Goal: Task Accomplishment & Management: Complete application form

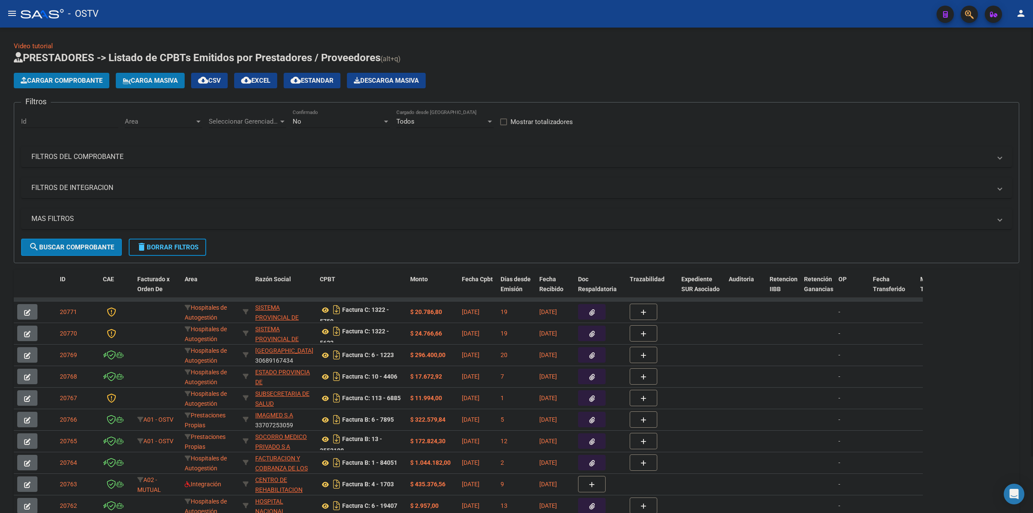
drag, startPoint x: 528, startPoint y: 64, endPoint x: 506, endPoint y: 67, distance: 22.7
click at [527, 64] on h1 "PRESTADORES -> Listado de CPBTs Emitidos por Prestadores / Proveedores (alt+q)" at bounding box center [517, 58] width 1006 height 15
click at [161, 244] on span "delete Borrar Filtros" at bounding box center [167, 247] width 62 height 8
click at [647, 69] on app-list-header "PRESTADORES -> Listado de CPBTs Emitidos por Prestadores / Proveedores (alt+q) …" at bounding box center [517, 157] width 1006 height 212
click at [86, 86] on button "Cargar Comprobante" at bounding box center [62, 80] width 96 height 15
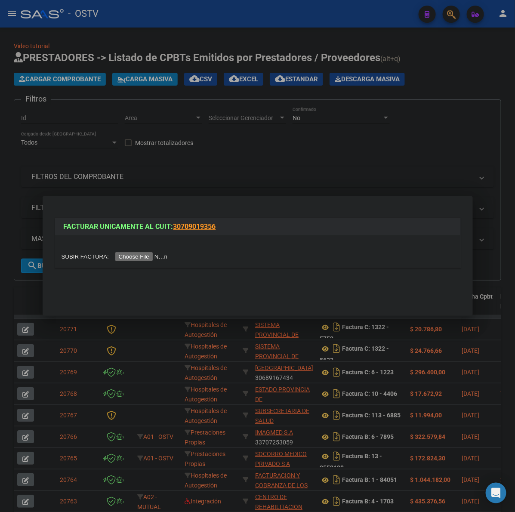
click at [474, 91] on div at bounding box center [257, 256] width 515 height 512
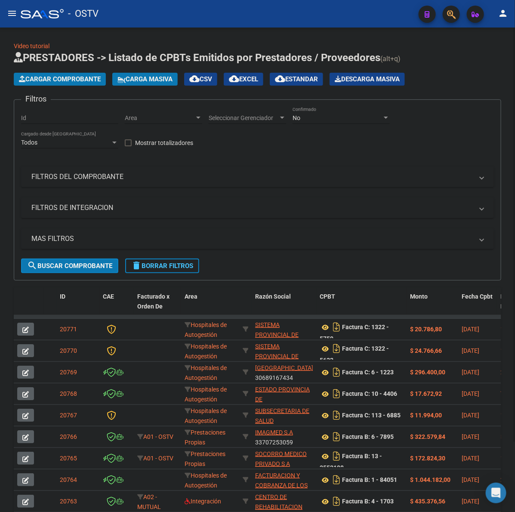
click at [118, 175] on mat-panel-title "FILTROS DEL COMPROBANTE" at bounding box center [252, 176] width 442 height 9
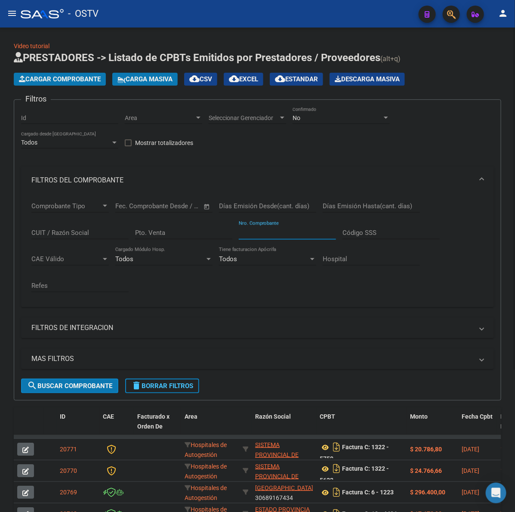
click at [292, 233] on input "Nro. Comprobante" at bounding box center [287, 233] width 97 height 8
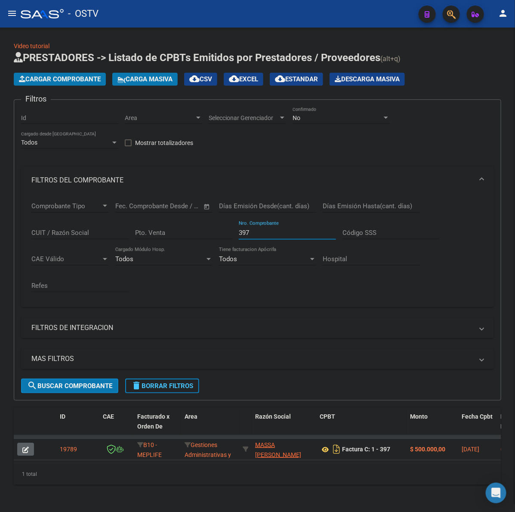
scroll to position [8, 0]
type input "397"
click at [317, 114] on div "No" at bounding box center [338, 117] width 90 height 7
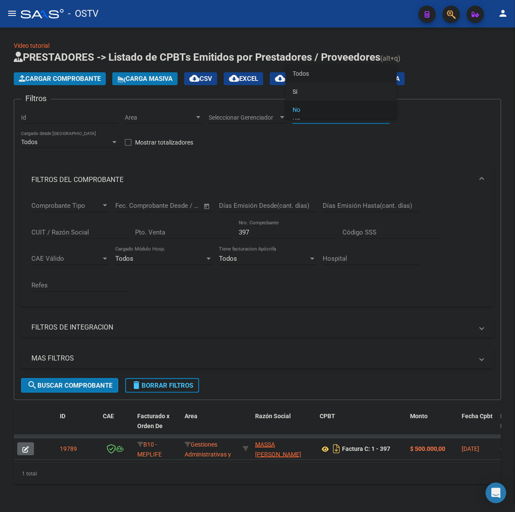
drag, startPoint x: 300, startPoint y: 73, endPoint x: 169, endPoint y: 251, distance: 220.4
click at [300, 72] on span "Todos" at bounding box center [341, 74] width 97 height 18
click at [94, 378] on button "search Buscar Comprobante" at bounding box center [69, 385] width 97 height 15
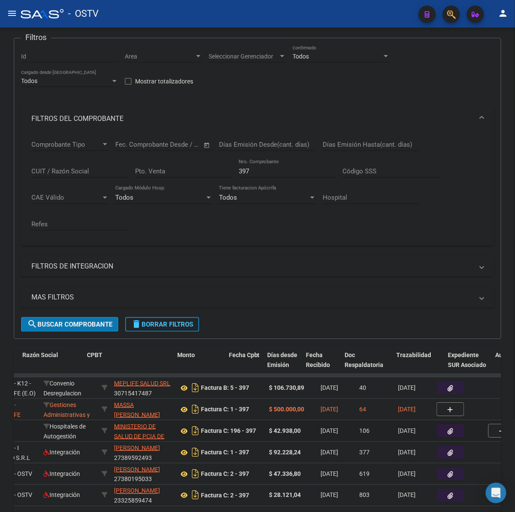
scroll to position [0, 233]
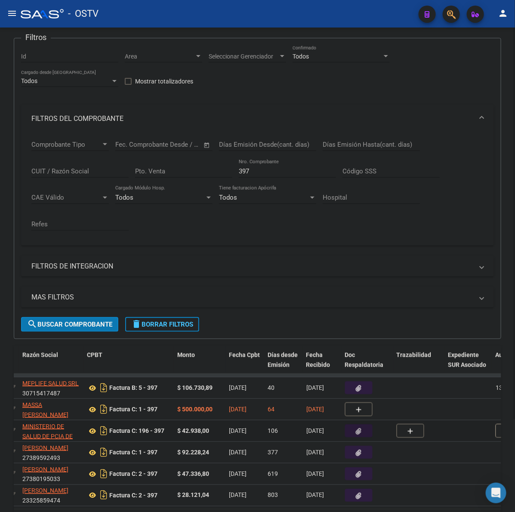
click at [360, 432] on icon "button" at bounding box center [359, 431] width 6 height 6
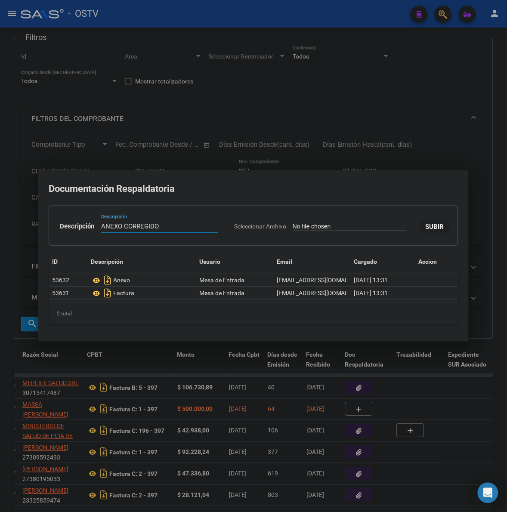
type input "ANEXO CORREGIDO"
type input "C:\fakepath\ANEXO - 196 397 - HOSPITAL MATERNO NEONATOLOGICO NUESTRA SRA DE PIL…"
click at [426, 231] on span "SUBIR" at bounding box center [435, 227] width 19 height 8
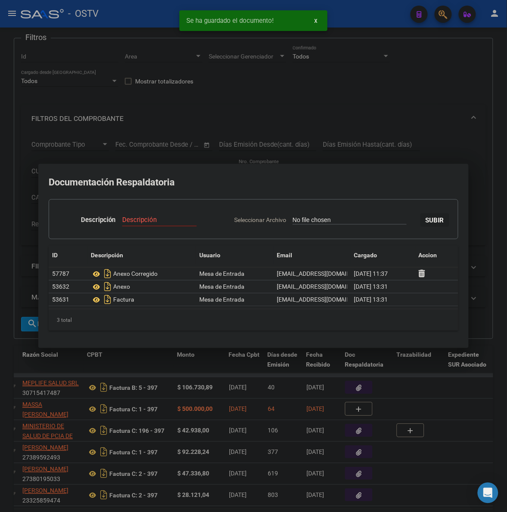
click at [434, 113] on div at bounding box center [253, 256] width 507 height 512
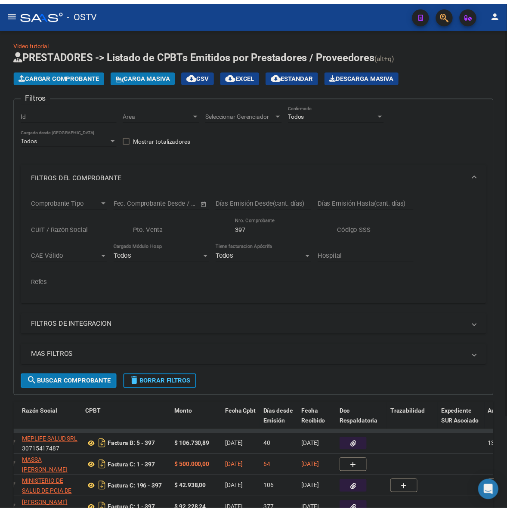
scroll to position [0, 0]
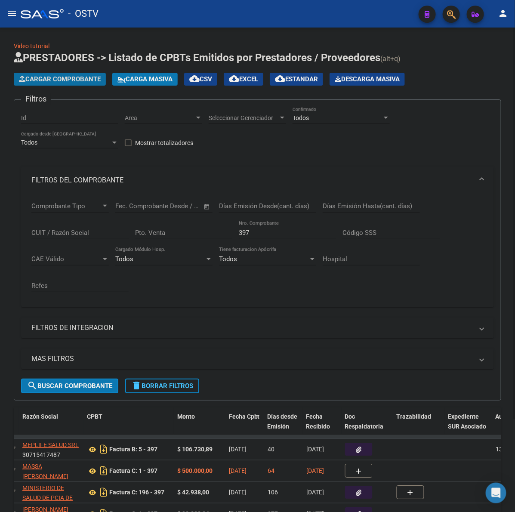
click at [77, 79] on span "Cargar Comprobante" at bounding box center [60, 79] width 82 height 8
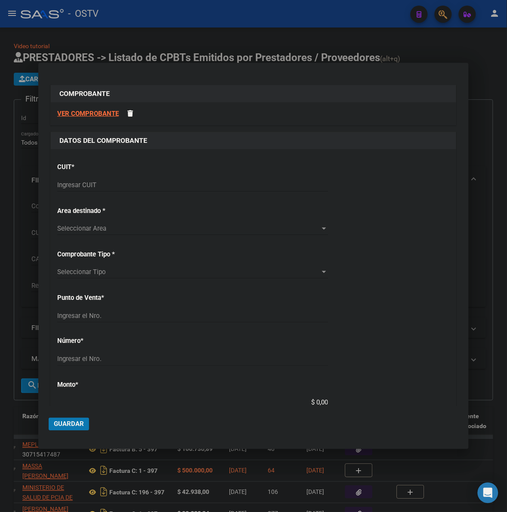
drag, startPoint x: 251, startPoint y: 194, endPoint x: 245, endPoint y: 190, distance: 6.5
click at [251, 193] on div "Ingresar CUIT" at bounding box center [192, 189] width 271 height 21
click at [245, 190] on div "Ingresar CUIT" at bounding box center [192, 185] width 271 height 13
click at [245, 186] on input "Ingresar CUIT" at bounding box center [192, 185] width 271 height 8
click at [152, 186] on input "Ingresar CUIT" at bounding box center [192, 185] width 271 height 8
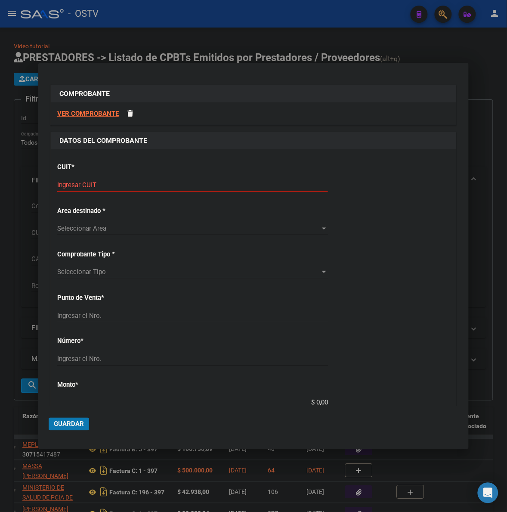
click at [112, 181] on input "Ingresar CUIT" at bounding box center [192, 185] width 271 height 8
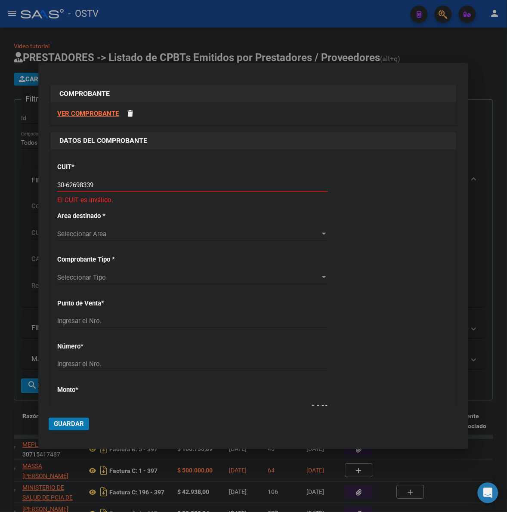
type input "30-62698339-8"
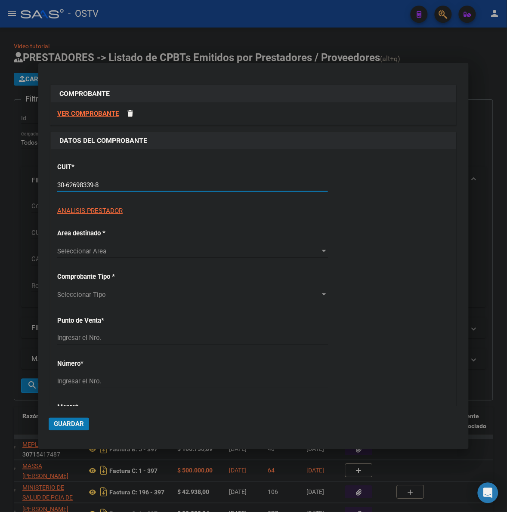
type input "118"
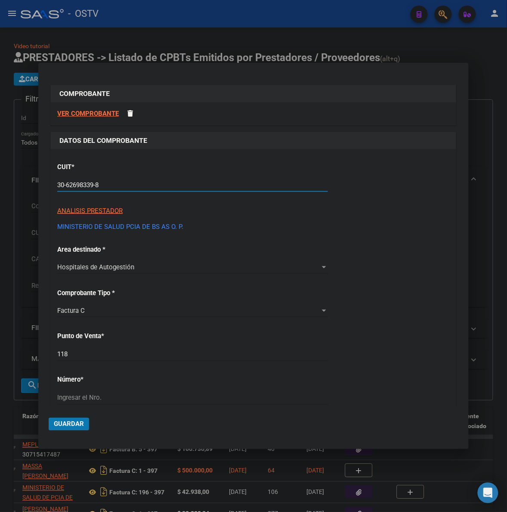
type input "30-62698339-8"
click at [401, 279] on div "CUIT * 30-62698339-8 Ingresar CUIT ANALISIS PRESTADOR MINISTERIO DE SALUD PCIA …" at bounding box center [254, 454] width 406 height 610
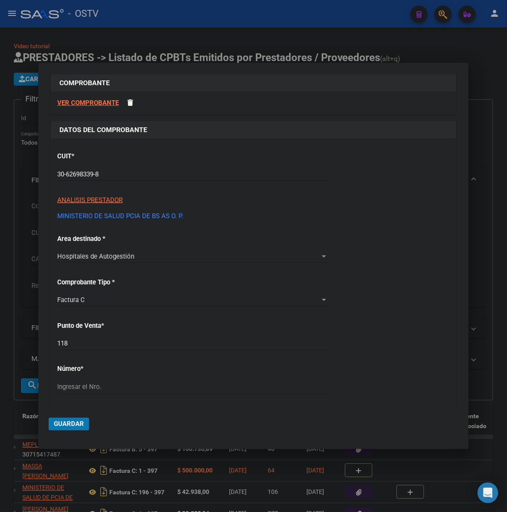
scroll to position [18, 0]
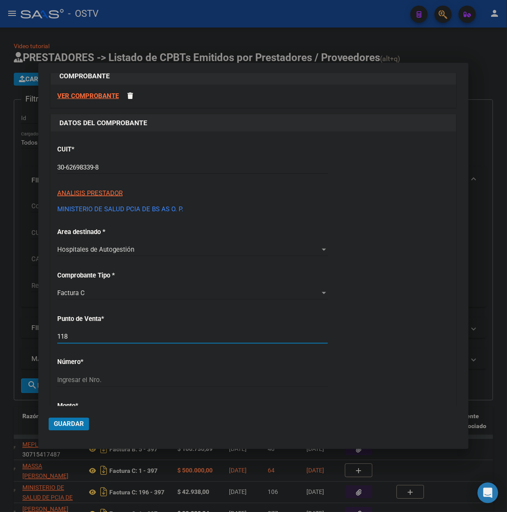
click at [140, 337] on input "118" at bounding box center [192, 337] width 271 height 8
type input "196"
type input "393"
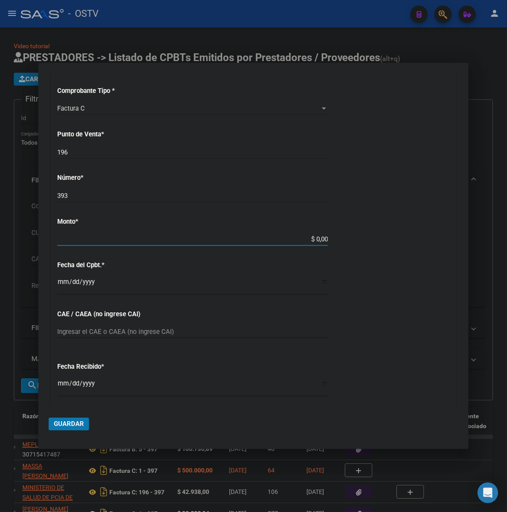
type input "$ 27.313,00"
type input "[DATE]"
type input "75178157576039"
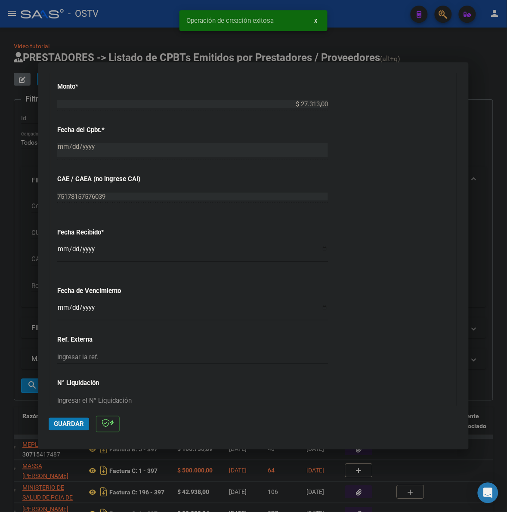
scroll to position [359, 0]
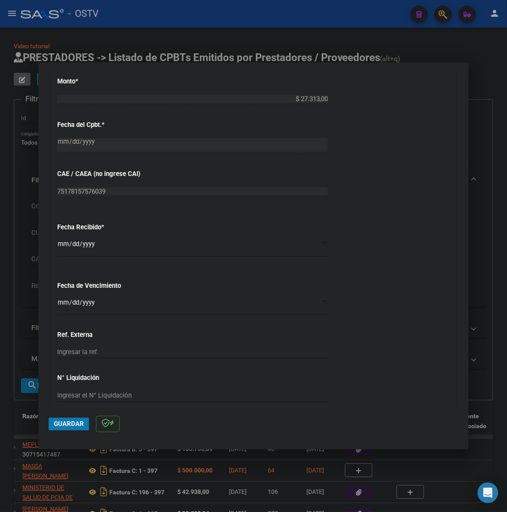
click at [59, 304] on input "Ingresar la fecha" at bounding box center [192, 306] width 271 height 14
click at [62, 300] on input "Ingresar la fecha" at bounding box center [192, 306] width 271 height 14
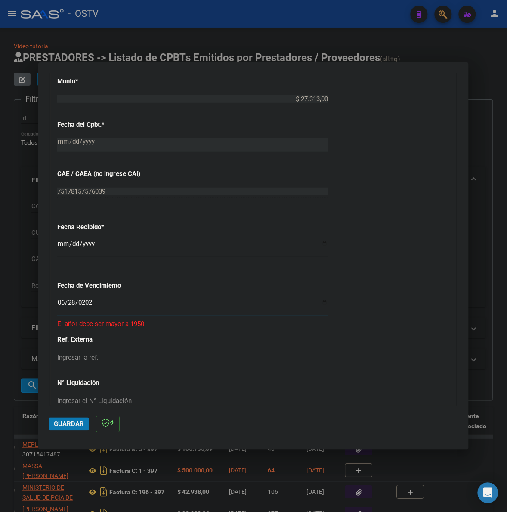
type input "[DATE]"
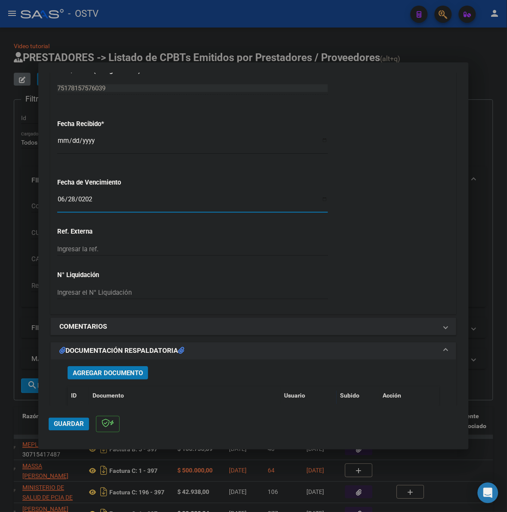
scroll to position [466, 0]
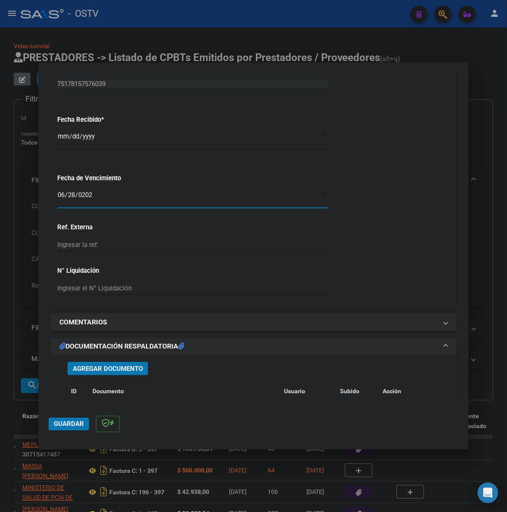
drag, startPoint x: 121, startPoint y: 355, endPoint x: 120, endPoint y: 361, distance: 5.7
click at [121, 359] on mat-expansion-panel "DOCUMENTACIÓN RESPALDATORIA Agregar Documento ID Documento Usuario Subido Acció…" at bounding box center [253, 435] width 406 height 194
click at [119, 364] on button "Agregar Documento" at bounding box center [108, 368] width 81 height 13
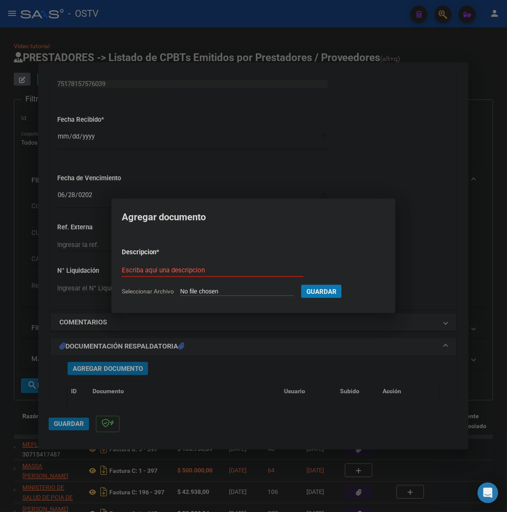
type input "C:\fakepath\FACTURA - 196 393 - HOSPITAL MATERNO NEONATOLOGICO NUESTRA SRA DE P…"
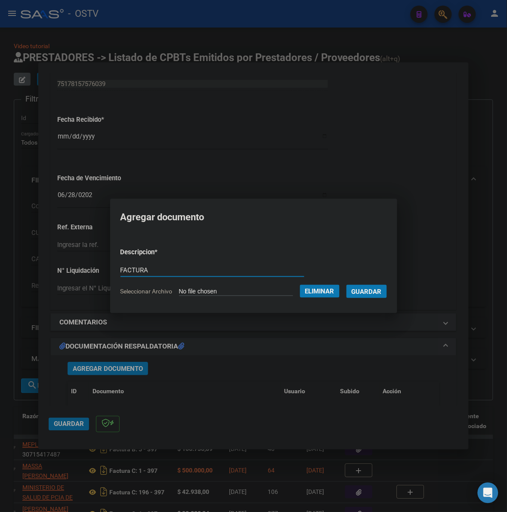
type input "FACTURA"
click at [347, 285] on button "Guardar" at bounding box center [367, 291] width 40 height 13
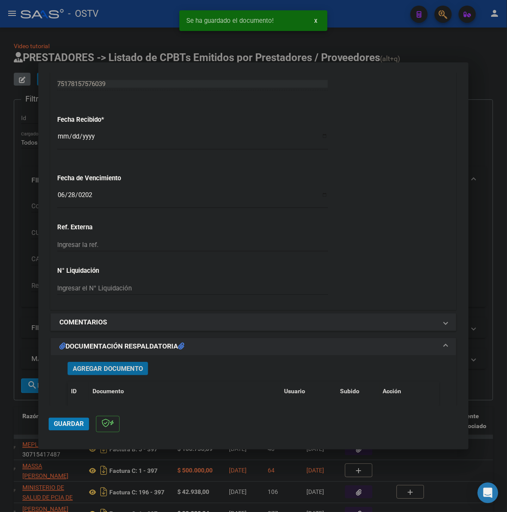
click at [108, 367] on span "Agregar Documento" at bounding box center [108, 369] width 70 height 8
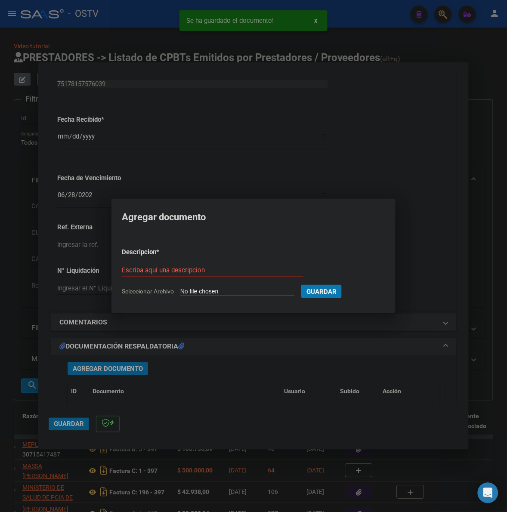
type input "C:\fakepath\ANEXO - 196 393 - HOSPITAL MATERNO NEONATOLOGICO NUESTRA SRA DE PIL…"
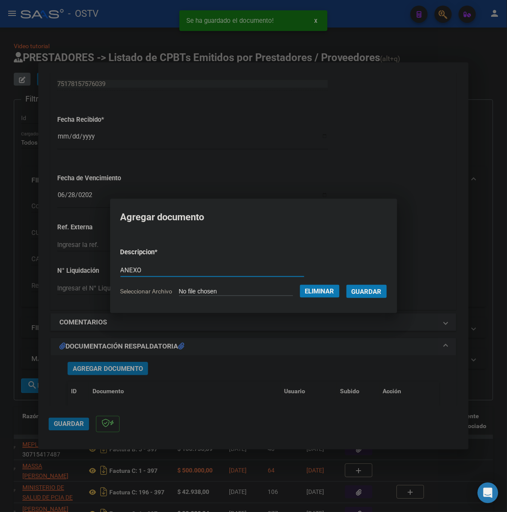
type input "ANEXO"
click at [347, 285] on button "Guardar" at bounding box center [367, 291] width 40 height 13
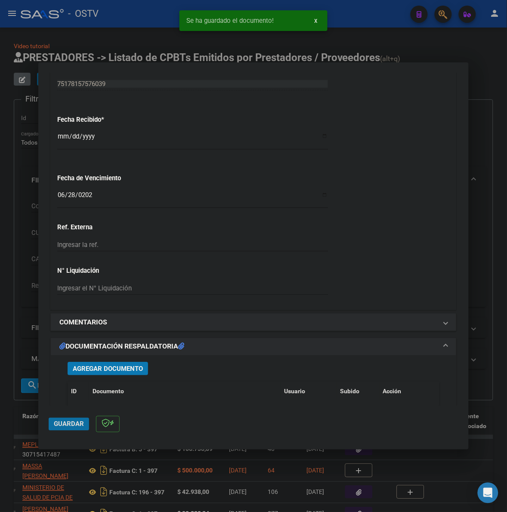
click at [72, 429] on button "Guardar" at bounding box center [69, 424] width 40 height 13
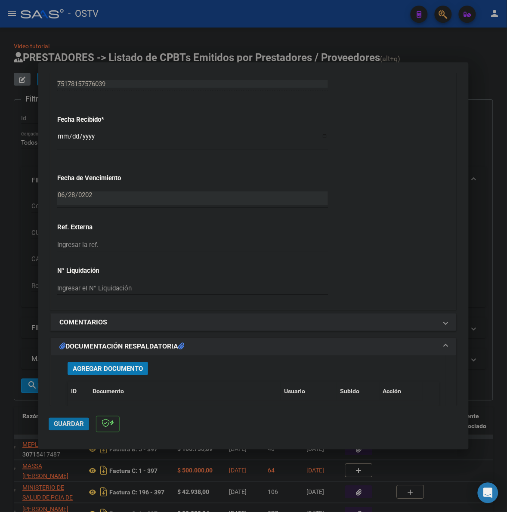
drag, startPoint x: 74, startPoint y: 425, endPoint x: 215, endPoint y: 339, distance: 165.2
click at [74, 423] on span "Guardar" at bounding box center [69, 425] width 30 height 8
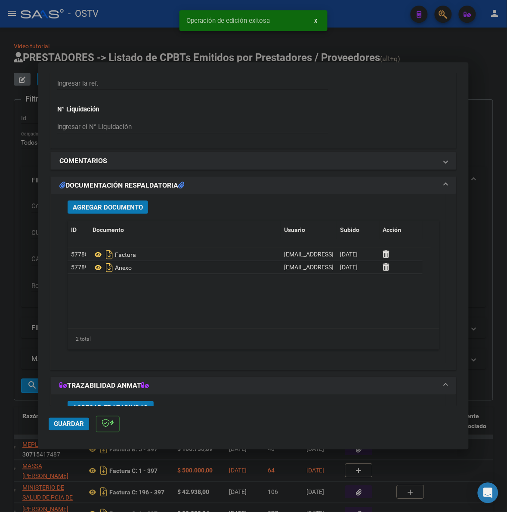
click at [483, 278] on div at bounding box center [253, 256] width 507 height 512
type input "$ 0,00"
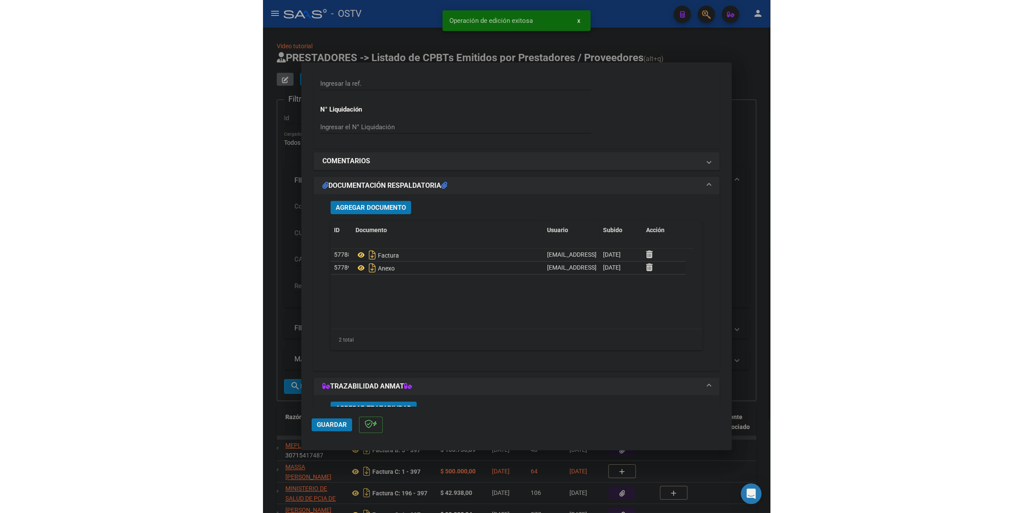
scroll to position [740, 0]
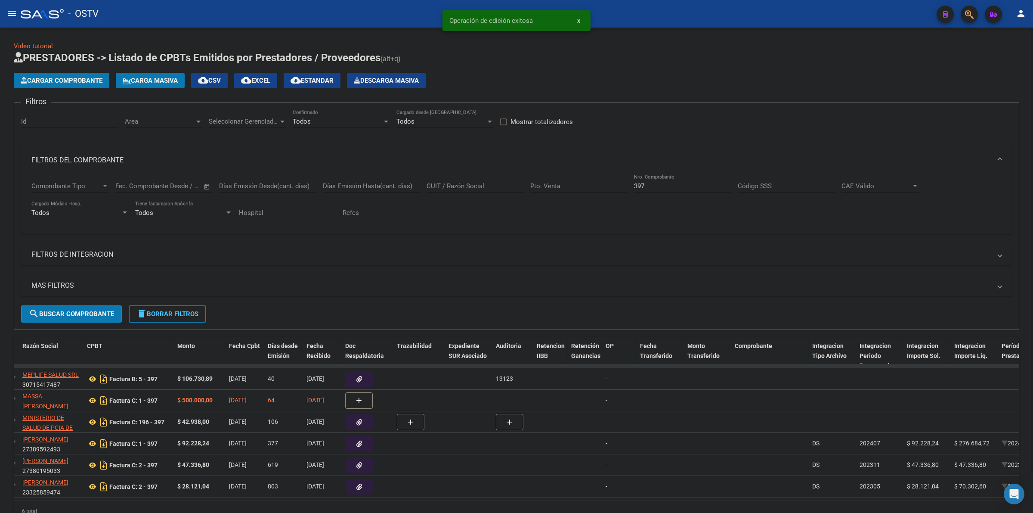
click at [160, 310] on span "delete Borrar Filtros" at bounding box center [167, 314] width 62 height 8
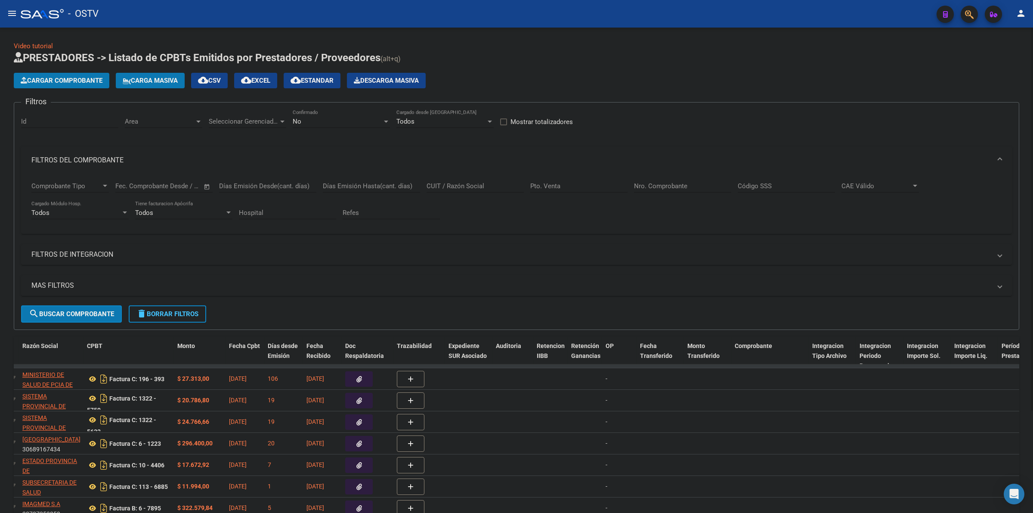
click at [328, 125] on div "No Confirmado" at bounding box center [341, 118] width 97 height 19
click at [317, 82] on span "Todos" at bounding box center [341, 81] width 97 height 19
drag, startPoint x: 570, startPoint y: 72, endPoint x: 273, endPoint y: 229, distance: 335.9
click at [565, 73] on div "Cargar Comprobante Carga Masiva cloud_download CSV cloud_download EXCEL cloud_d…" at bounding box center [517, 80] width 1006 height 15
click at [195, 310] on span "delete Borrar Filtros" at bounding box center [167, 314] width 62 height 8
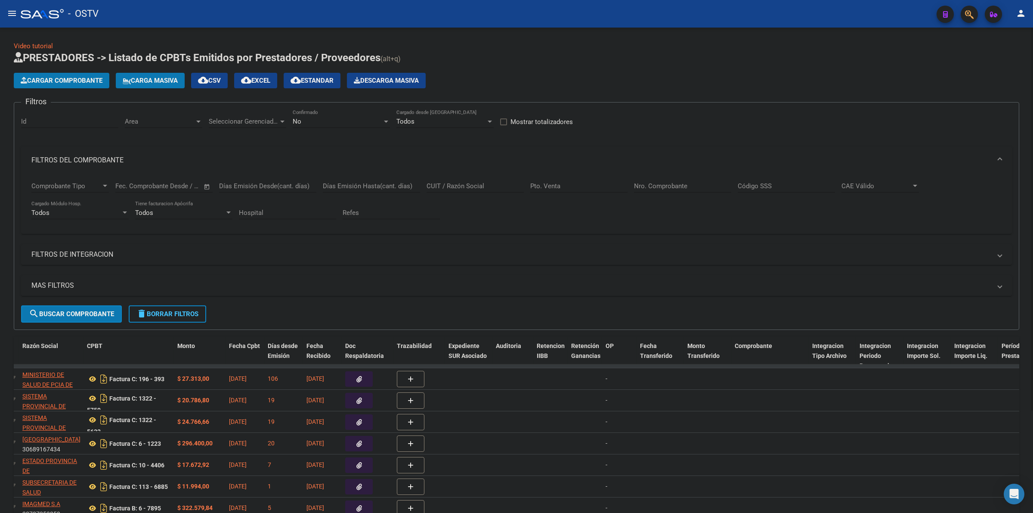
click at [535, 61] on h1 "PRESTADORES -> Listado de CPBTs Emitidos por Prestadores / Proveedores (alt+q)" at bounding box center [517, 58] width 1006 height 15
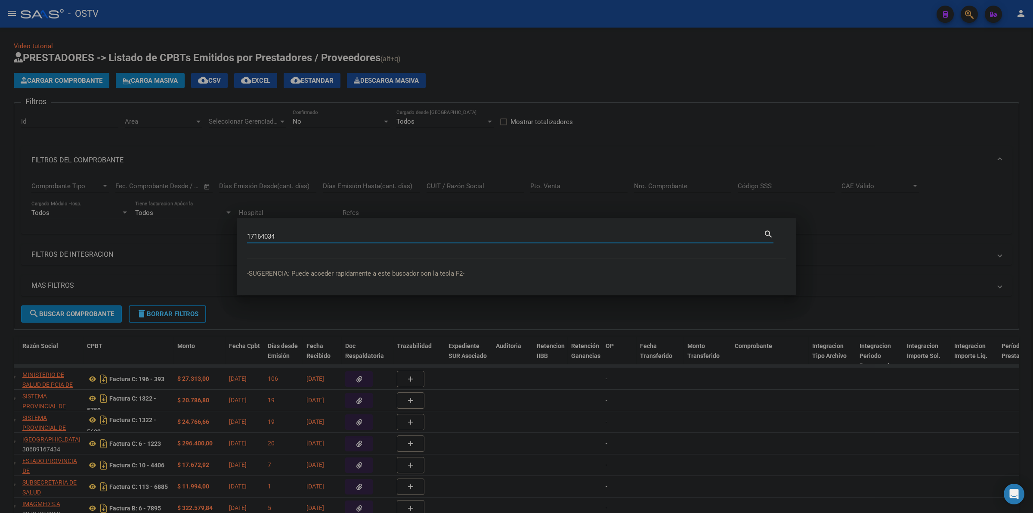
type input "17164034"
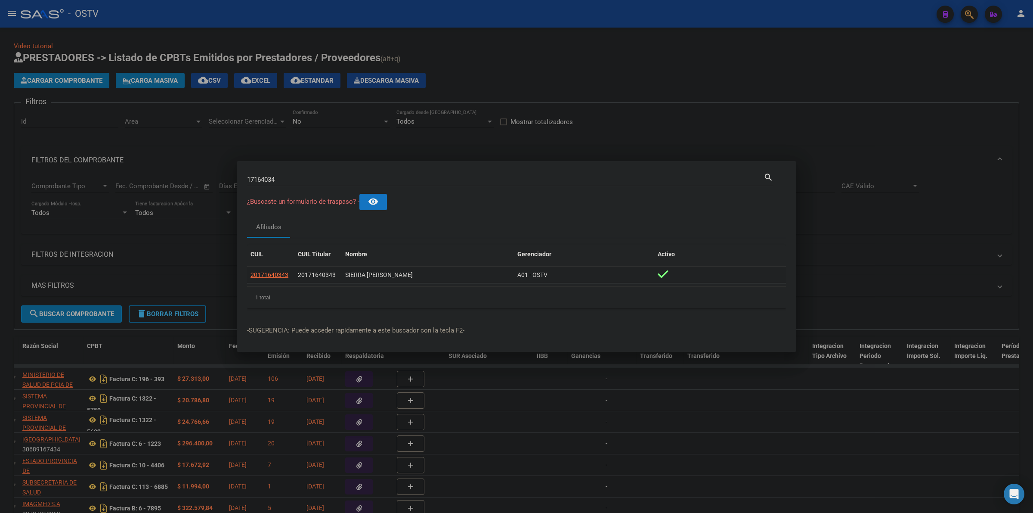
drag, startPoint x: 375, startPoint y: 276, endPoint x: 340, endPoint y: 276, distance: 34.9
click at [340, 276] on div "20171640343 20171640343 SIERRA [PERSON_NAME] A01 - OSTV" at bounding box center [516, 274] width 539 height 17
click at [573, 74] on div at bounding box center [516, 256] width 1033 height 513
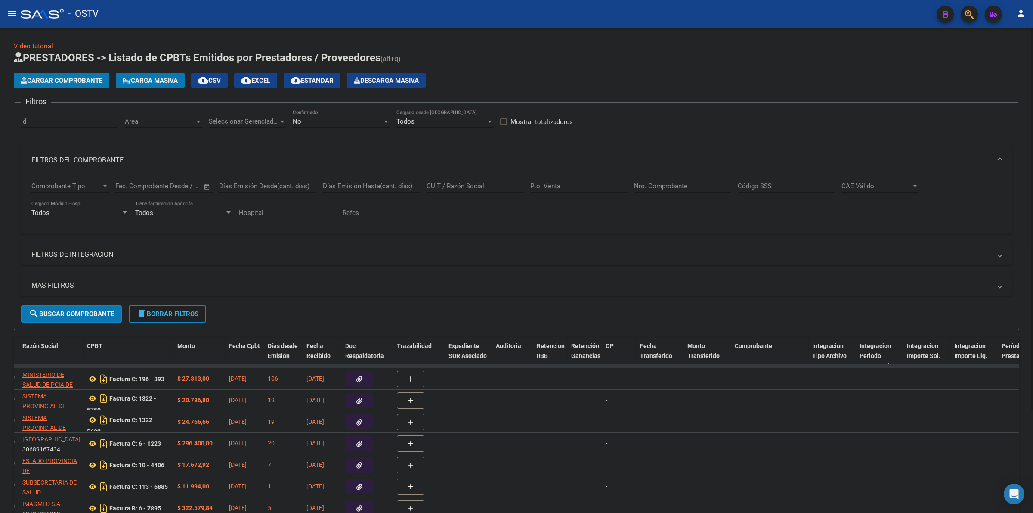
click at [171, 310] on span "delete Borrar Filtros" at bounding box center [167, 314] width 62 height 8
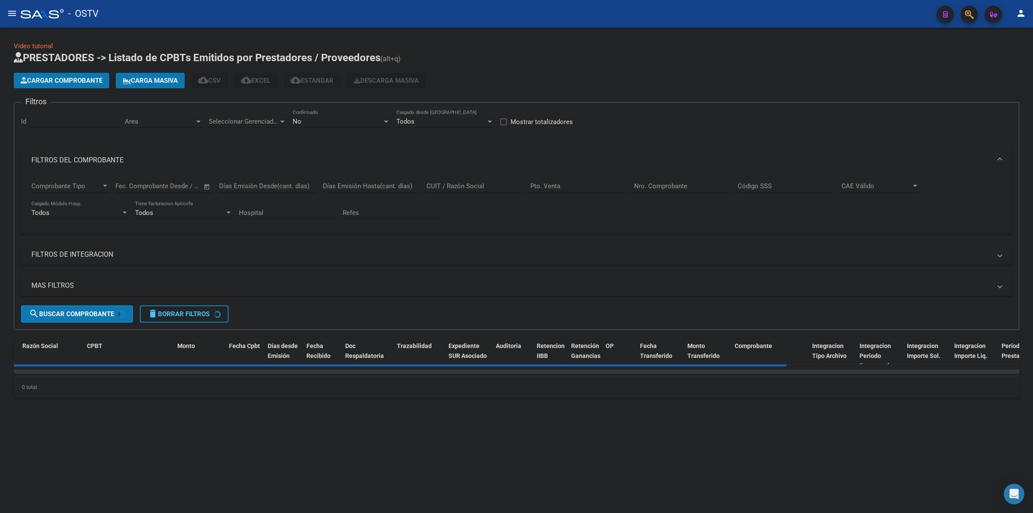
drag, startPoint x: 92, startPoint y: 156, endPoint x: 344, endPoint y: 133, distance: 253.0
click at [95, 156] on mat-panel-title "FILTROS DEL COMPROBANTE" at bounding box center [511, 159] width 960 height 9
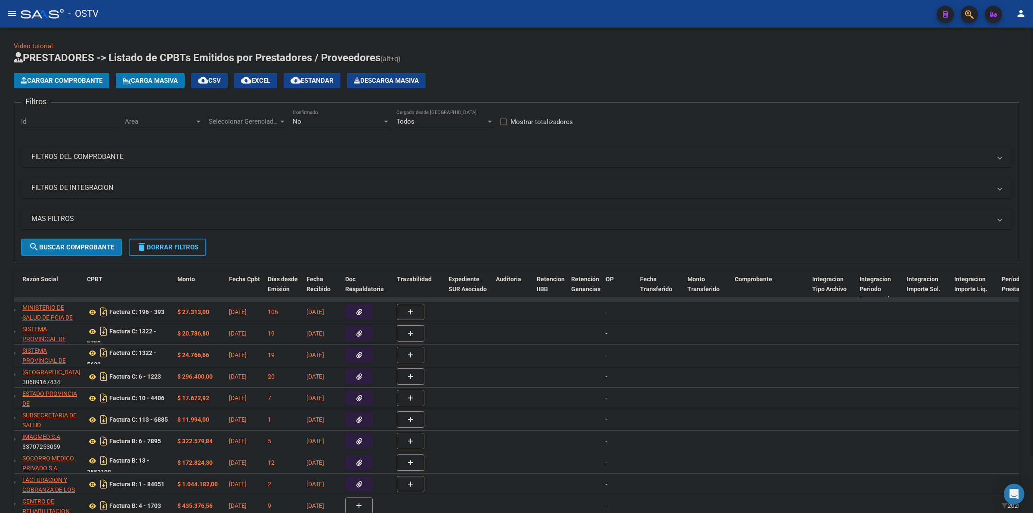
click at [347, 125] on div "No Confirmado" at bounding box center [341, 118] width 97 height 19
click at [319, 83] on span "Todos" at bounding box center [341, 81] width 97 height 19
drag, startPoint x: 150, startPoint y: 155, endPoint x: 284, endPoint y: 208, distance: 144.4
click at [150, 154] on mat-panel-title "FILTROS DEL COMPROBANTE" at bounding box center [511, 156] width 960 height 9
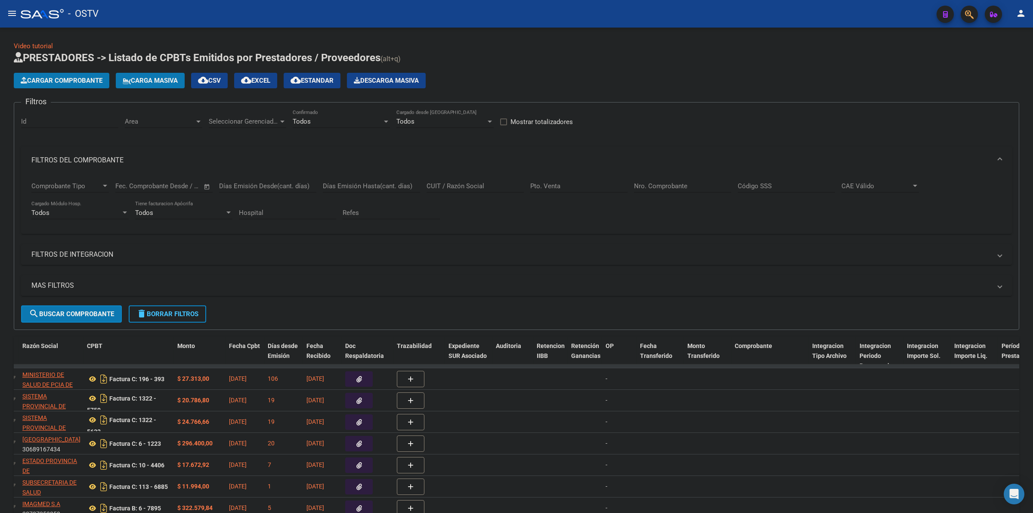
click at [364, 26] on mat-toolbar "menu - OSTV person" at bounding box center [516, 14] width 1033 height 28
click at [662, 187] on input "Nro. Comprobante" at bounding box center [682, 186] width 97 height 8
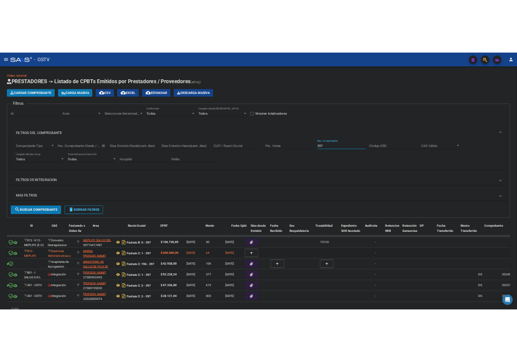
scroll to position [0, 0]
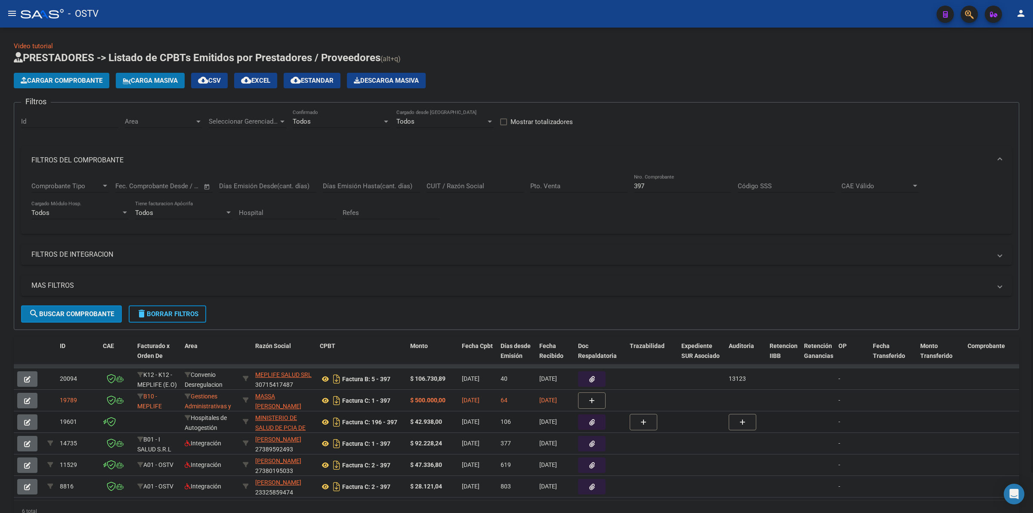
drag, startPoint x: 81, startPoint y: 418, endPoint x: 59, endPoint y: 418, distance: 22.4
click at [59, 418] on datatable-body-cell "19601" at bounding box center [77, 421] width 43 height 21
copy span "19601"
click at [603, 423] on button "button" at bounding box center [592, 421] width 28 height 15
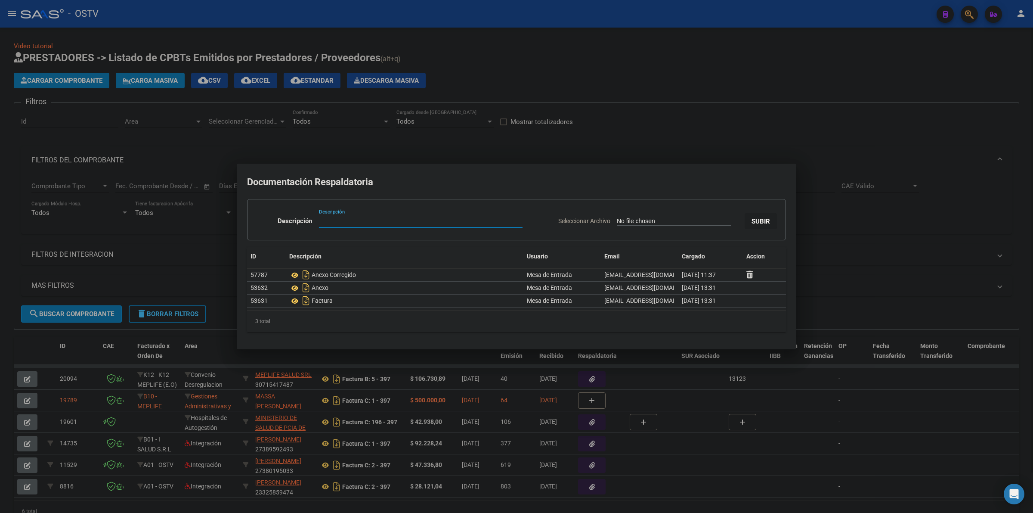
click at [487, 77] on div at bounding box center [516, 256] width 1033 height 513
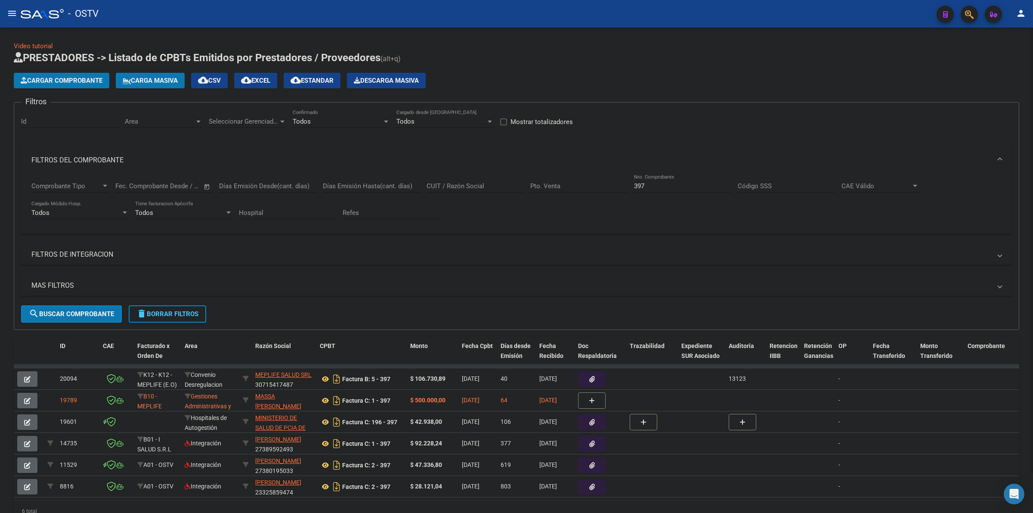
click at [668, 186] on input "397" at bounding box center [682, 186] width 97 height 8
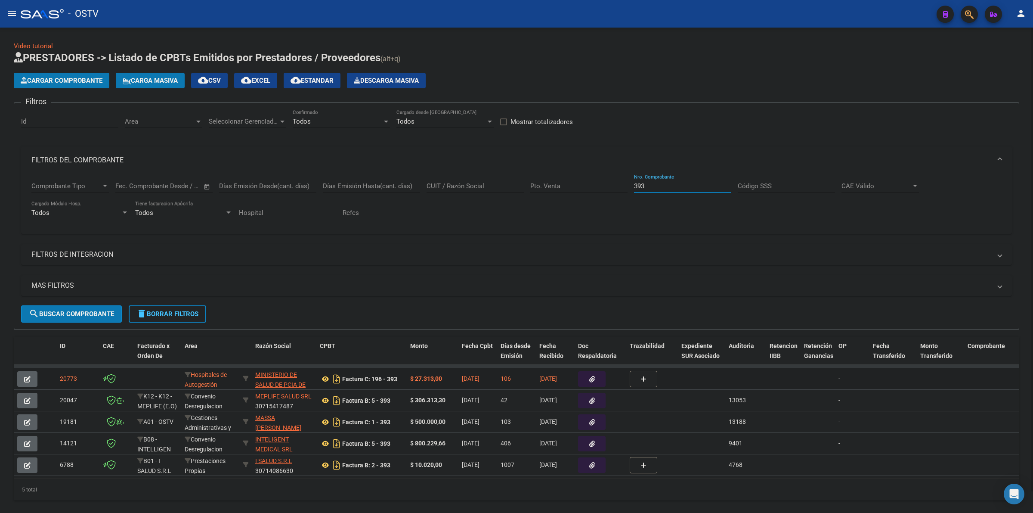
type input "393"
click at [582, 376] on button "button" at bounding box center [592, 378] width 28 height 15
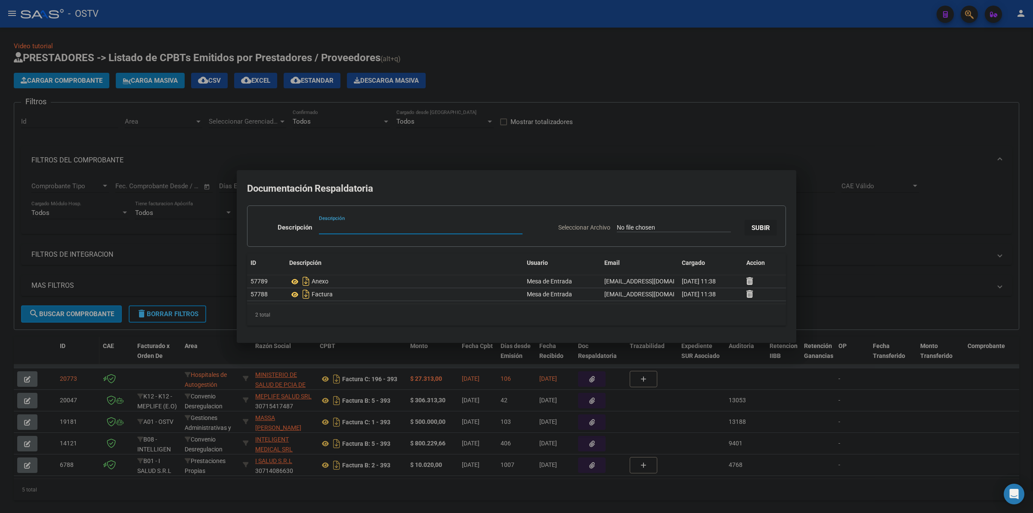
drag, startPoint x: 117, startPoint y: 344, endPoint x: 89, endPoint y: 356, distance: 30.5
click at [115, 347] on div at bounding box center [516, 256] width 1033 height 513
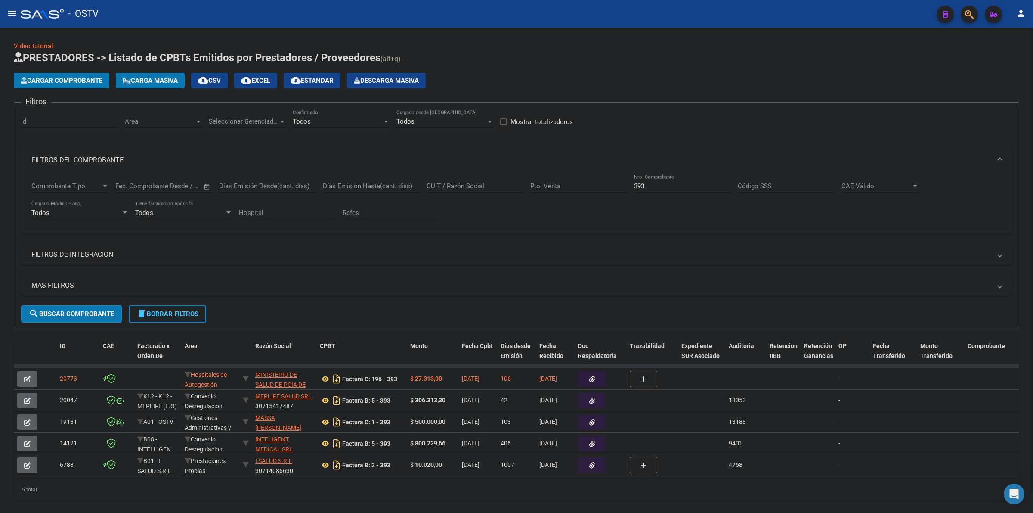
drag, startPoint x: 82, startPoint y: 379, endPoint x: 58, endPoint y: 379, distance: 23.7
click at [58, 379] on datatable-body-cell "20773" at bounding box center [77, 378] width 43 height 21
copy span "20773"
click at [170, 313] on span "delete Borrar Filtros" at bounding box center [167, 314] width 62 height 8
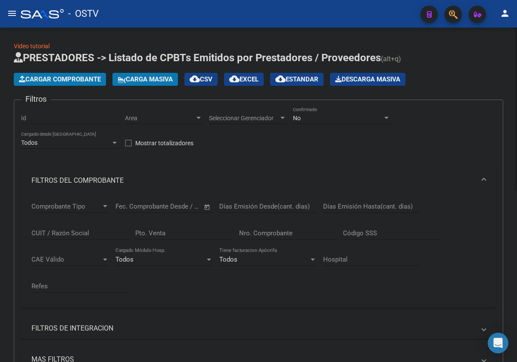
click at [295, 231] on input "Nro. Comprobante" at bounding box center [287, 233] width 97 height 8
type input "123"
click at [345, 112] on div "No Confirmado" at bounding box center [341, 115] width 97 height 17
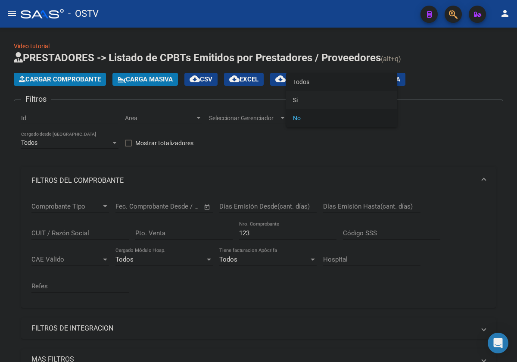
click at [324, 82] on span "Todos" at bounding box center [341, 82] width 97 height 18
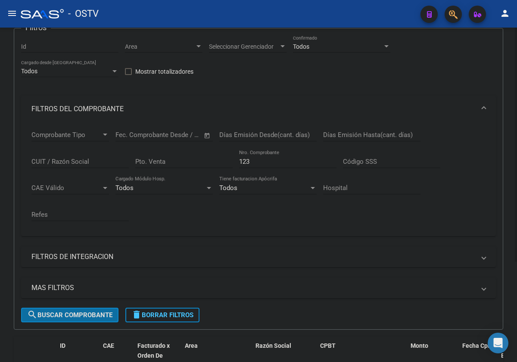
click at [65, 308] on button "search Buscar Comprobante" at bounding box center [69, 314] width 97 height 15
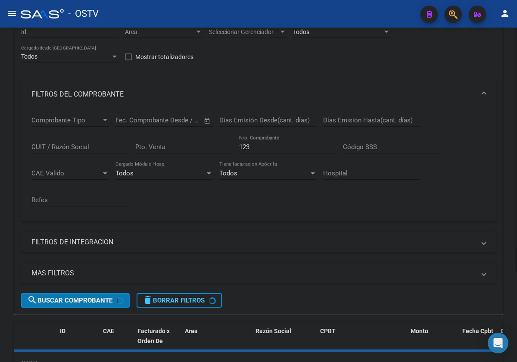
scroll to position [124, 0]
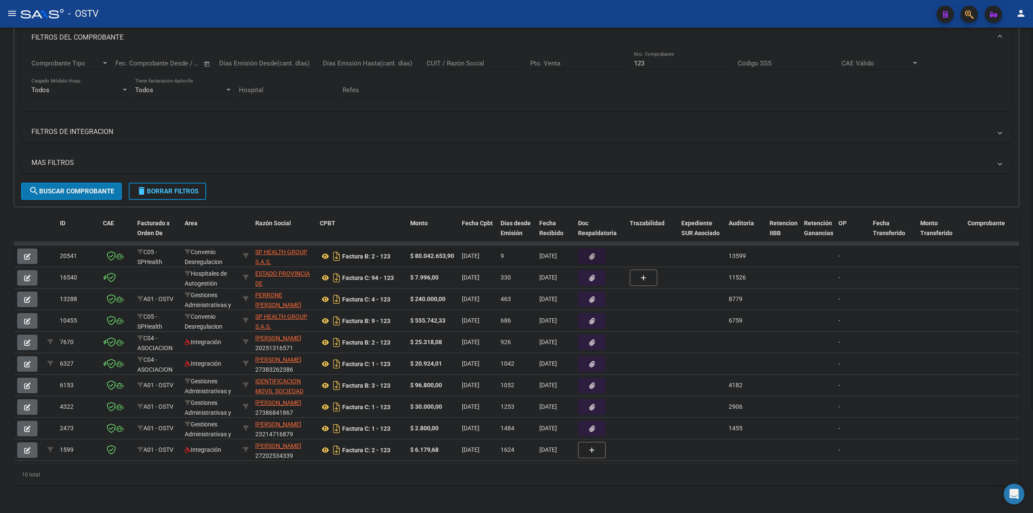
click at [586, 256] on button "button" at bounding box center [592, 255] width 28 height 15
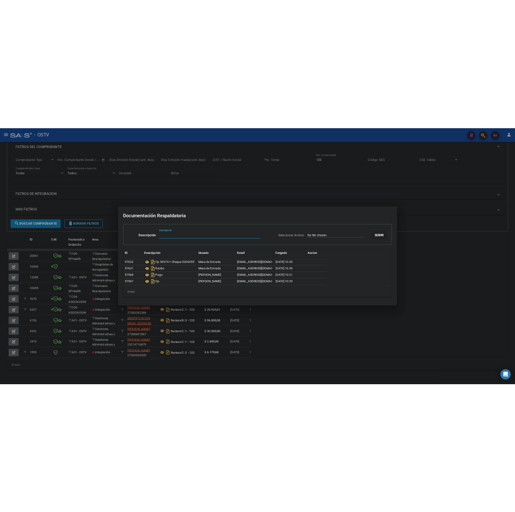
scroll to position [145, 0]
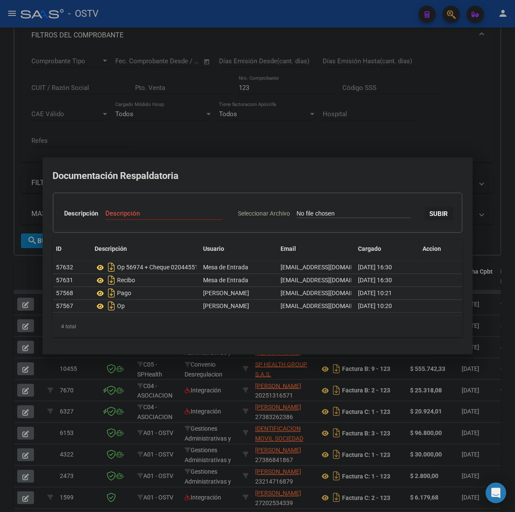
click at [177, 218] on div "Descripción" at bounding box center [163, 213] width 117 height 13
click at [174, 211] on input "Descripción" at bounding box center [163, 214] width 117 height 8
paste input "OP 57003 + CHEQUE 02044555 - SP HEALTH GROUP"
type input "OP 57003 + CHEQUE 02044555 - SP HEALTH GROUP"
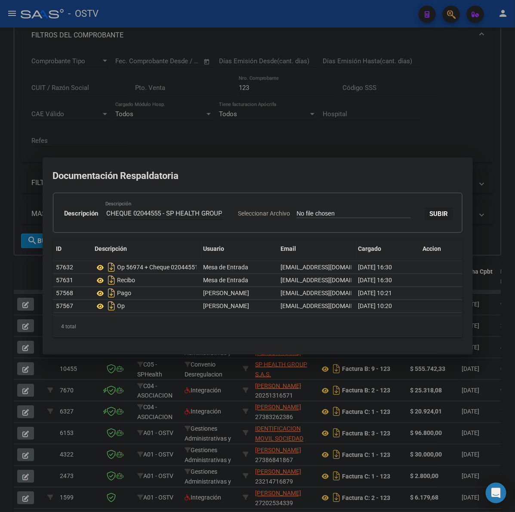
scroll to position [0, 0]
type input "C:\fakepath\OP 57003 + CHEQUE 02044555 - SP HEALTH GROUP.pdf"
drag, startPoint x: 385, startPoint y: 227, endPoint x: 439, endPoint y: 209, distance: 56.9
click at [430, 218] on span "SUBIR" at bounding box center [439, 214] width 19 height 8
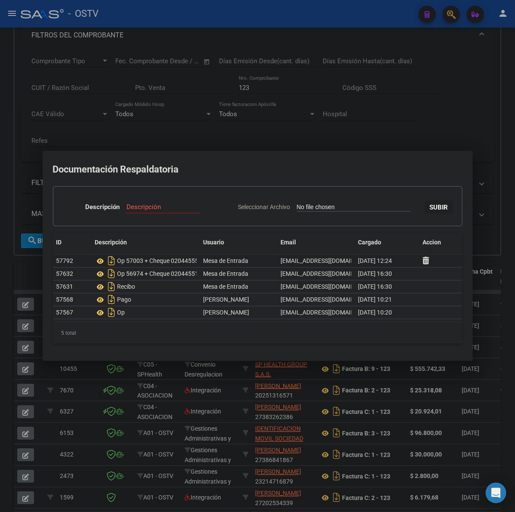
scroll to position [0, 52]
drag, startPoint x: 192, startPoint y: 261, endPoint x: 202, endPoint y: 261, distance: 10.8
click at [202, 261] on div "57792 Op 57003 + Cheque 02044555 - Sp Health Group [GEOGRAPHIC_DATA] [EMAIL_ADD…" at bounding box center [258, 261] width 410 height 13
drag, startPoint x: 140, startPoint y: 276, endPoint x: 152, endPoint y: 276, distance: 11.6
click at [152, 276] on div "Op 56974 + Cheque 02044551" at bounding box center [146, 274] width 102 height 14
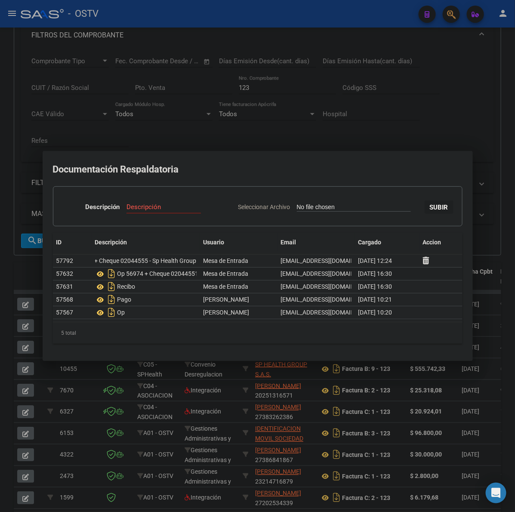
scroll to position [0, 3]
drag, startPoint x: 185, startPoint y: 274, endPoint x: 196, endPoint y: 274, distance: 11.2
click at [196, 274] on div "Op 56974 + Cheque 02044551" at bounding box center [146, 274] width 102 height 14
drag, startPoint x: 151, startPoint y: 273, endPoint x: 92, endPoint y: 276, distance: 59.0
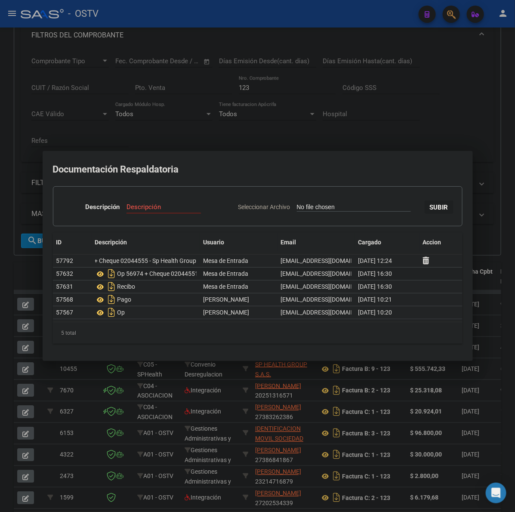
click at [92, 276] on datatable-body-cell "Op 56974 + Cheque 02044551" at bounding box center [146, 274] width 108 height 12
click at [219, 274] on div "57632 Op 56974 + Cheque 02044551 [GEOGRAPHIC_DATA] [EMAIL_ADDRESS][DOMAIN_NAME]…" at bounding box center [258, 274] width 410 height 13
click at [191, 275] on div "Op 56974 + Cheque 02044551" at bounding box center [146, 274] width 102 height 14
drag, startPoint x: 191, startPoint y: 275, endPoint x: 224, endPoint y: 275, distance: 33.6
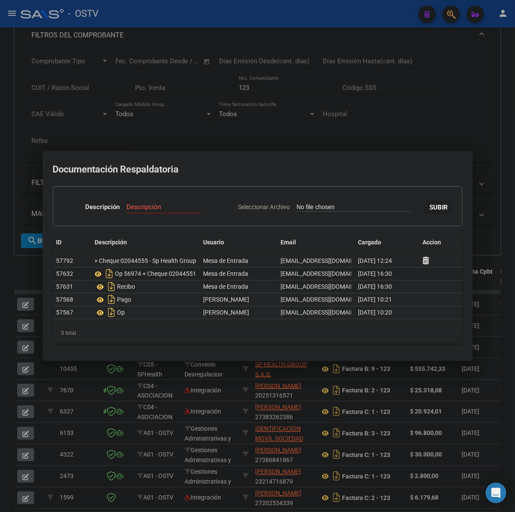
click at [224, 275] on div "57632 Op 56974 + Cheque 02044551 [GEOGRAPHIC_DATA] [EMAIL_ADDRESS][DOMAIN_NAME]…" at bounding box center [258, 274] width 410 height 13
click at [178, 270] on div "Op 56974 + Cheque 02044551" at bounding box center [146, 274] width 102 height 14
drag, startPoint x: 155, startPoint y: 268, endPoint x: 146, endPoint y: 263, distance: 11.2
click at [151, 266] on datatable-scroller "57792 Op 57003 + Cheque 02044555 - Sp Health Group [GEOGRAPHIC_DATA] [EMAIL_ADD…" at bounding box center [258, 287] width 410 height 65
drag, startPoint x: 145, startPoint y: 260, endPoint x: 96, endPoint y: 259, distance: 49.1
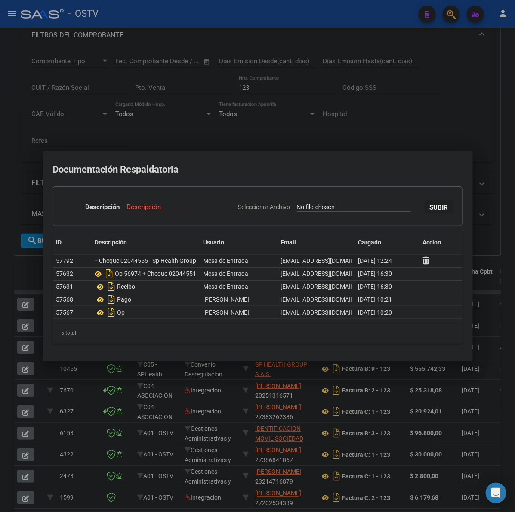
click at [96, 259] on div "Op 57003 + Cheque 02044555 - Sp Health Group" at bounding box center [146, 261] width 102 height 14
click at [183, 273] on div "Op 56974 + Cheque 02044551" at bounding box center [146, 274] width 102 height 14
type input "C:\fakepath\RECIBO - [DATE].pdf"
click at [185, 196] on div "Descripción Descripción" at bounding box center [123, 209] width 123 height 26
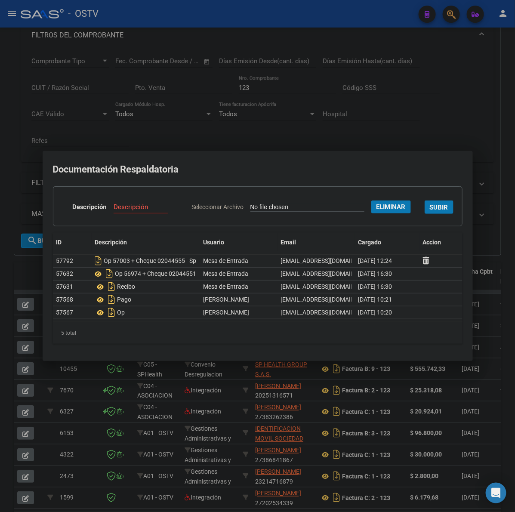
click at [178, 203] on input "Descripción" at bounding box center [146, 207] width 65 height 8
type input "RECIBO"
click at [430, 211] on span "SUBIR" at bounding box center [439, 208] width 19 height 8
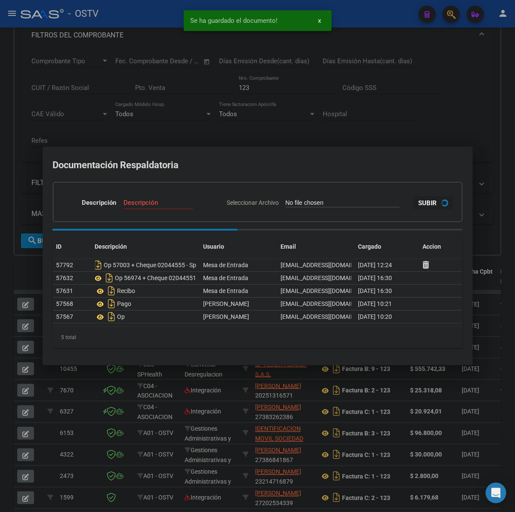
scroll to position [0, 0]
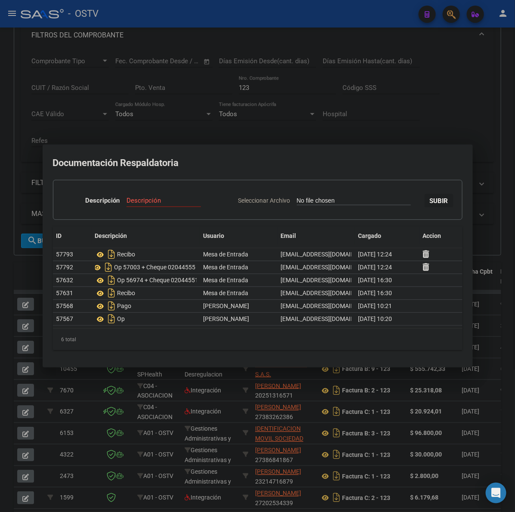
click at [291, 130] on div at bounding box center [257, 256] width 515 height 512
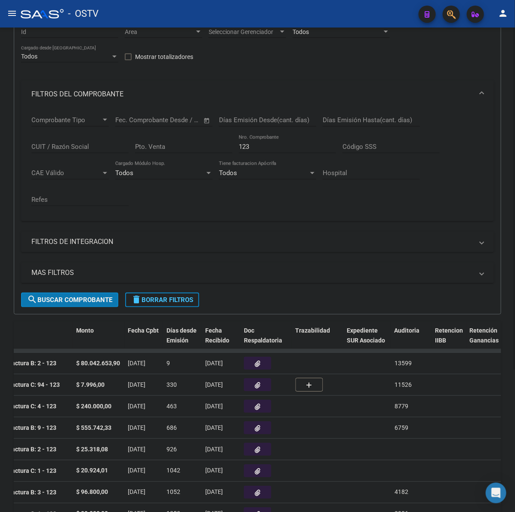
scroll to position [55, 0]
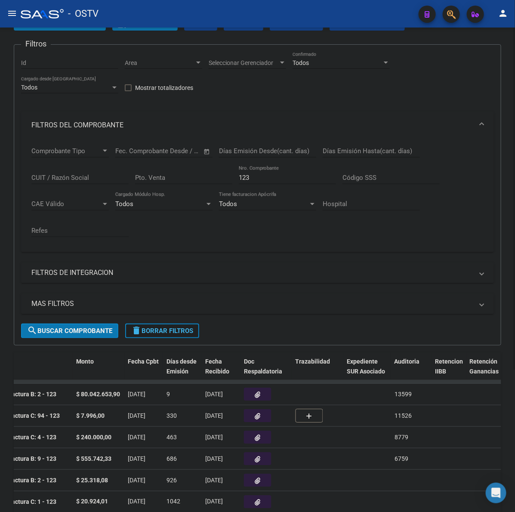
click at [150, 327] on span "delete Borrar Filtros" at bounding box center [162, 331] width 62 height 8
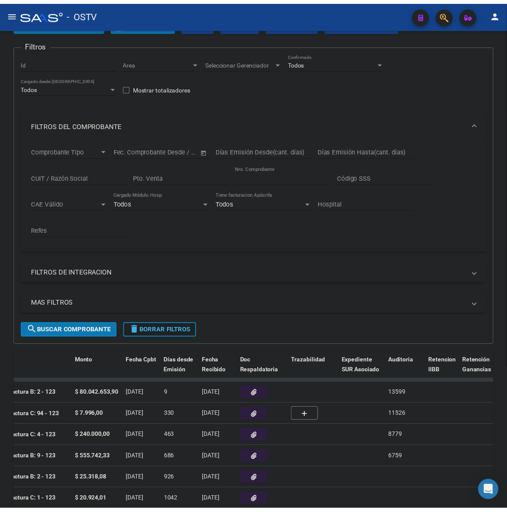
scroll to position [0, 0]
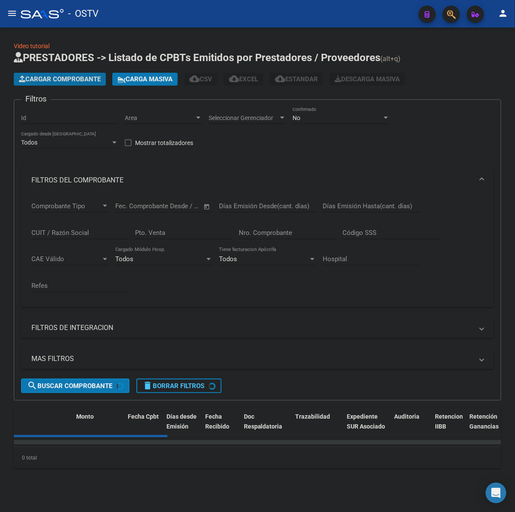
click at [65, 75] on span "Cargar Comprobante" at bounding box center [60, 79] width 82 height 8
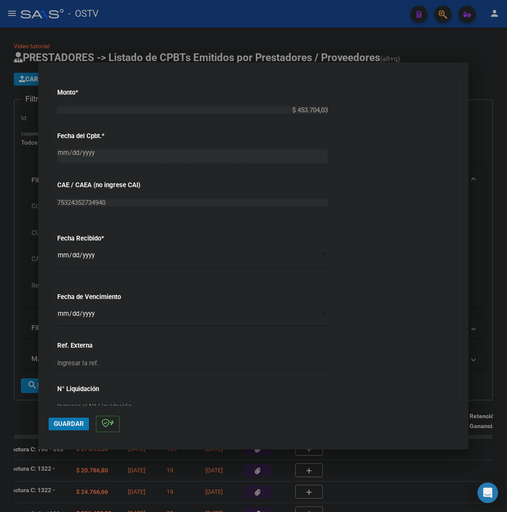
scroll to position [414, 0]
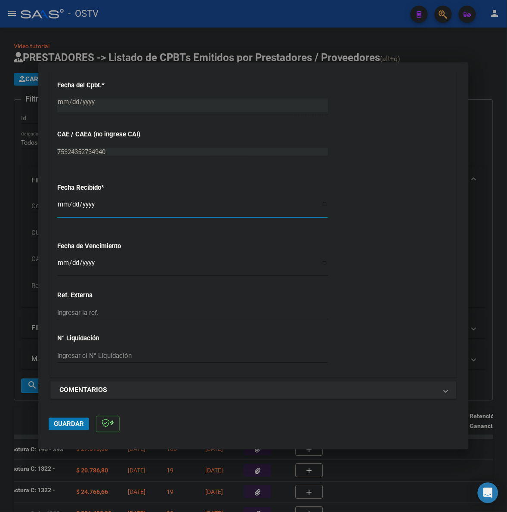
click at [62, 205] on input "[DATE]" at bounding box center [192, 208] width 271 height 14
click at [62, 261] on input "Ingresar la fecha" at bounding box center [192, 267] width 271 height 14
click at [60, 265] on input "Ingresar la fecha" at bounding box center [192, 267] width 271 height 14
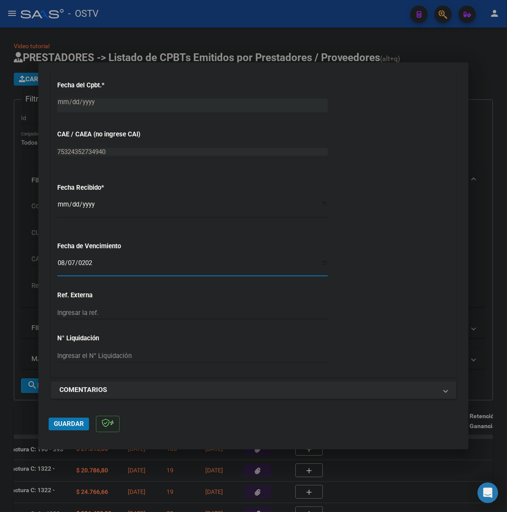
type input "[DATE]"
click at [70, 424] on span "Guardar" at bounding box center [69, 425] width 30 height 8
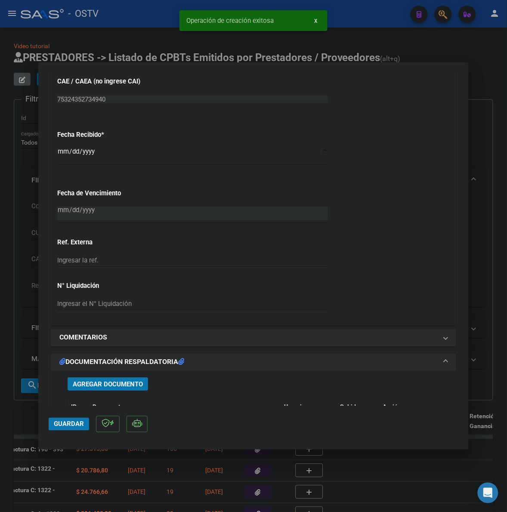
scroll to position [538, 0]
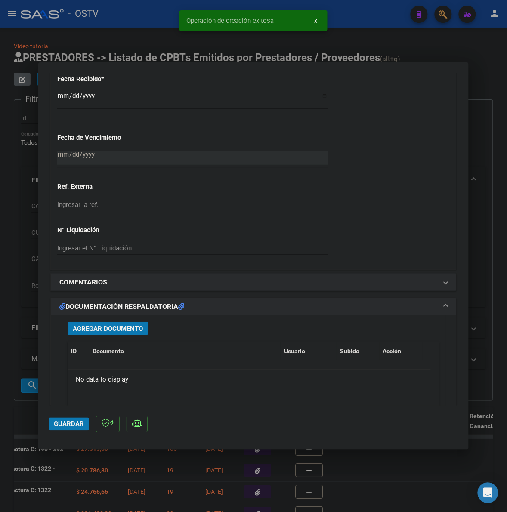
click at [106, 330] on span "Agregar Documento" at bounding box center [108, 329] width 70 height 8
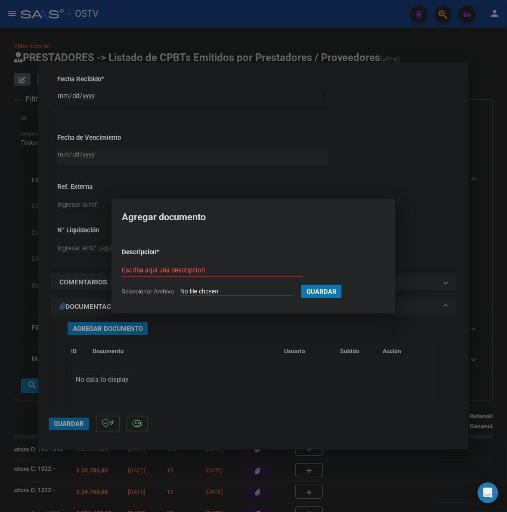
type input "C:\fakepath\FACTURA - 16 3572 - ESTADO PROVINCIA DE [GEOGRAPHIC_DATA]pdf"
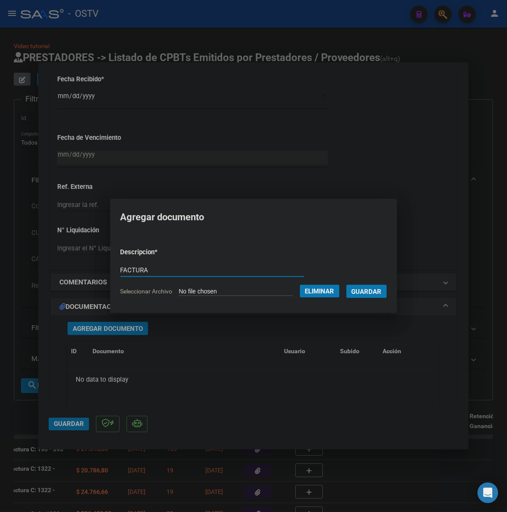
type input "FACTURA"
click at [347, 285] on button "Guardar" at bounding box center [367, 291] width 40 height 13
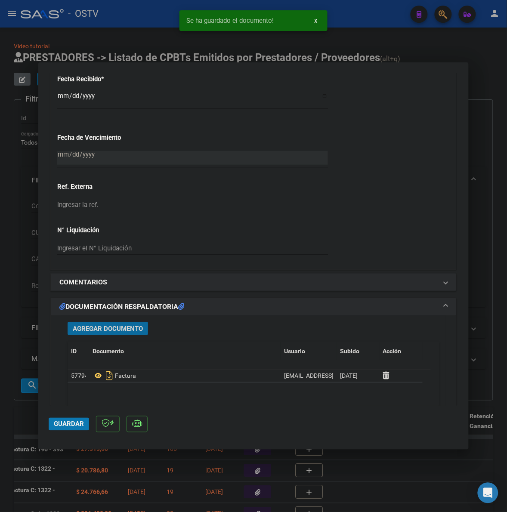
click at [71, 431] on mat-dialog-actions "Guardar" at bounding box center [254, 423] width 410 height 34
click at [68, 427] on span "Guardar" at bounding box center [69, 425] width 30 height 8
click at [26, 413] on div at bounding box center [253, 256] width 507 height 512
type input "$ 0,00"
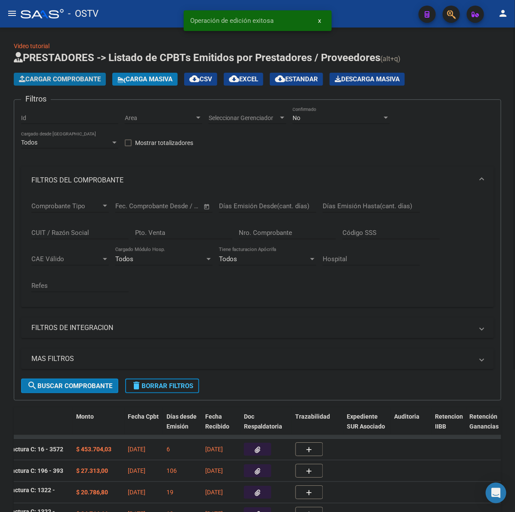
click at [80, 80] on span "Cargar Comprobante" at bounding box center [60, 79] width 82 height 8
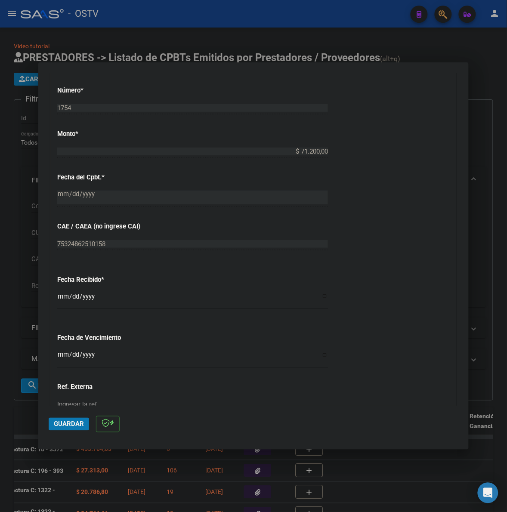
scroll to position [377, 0]
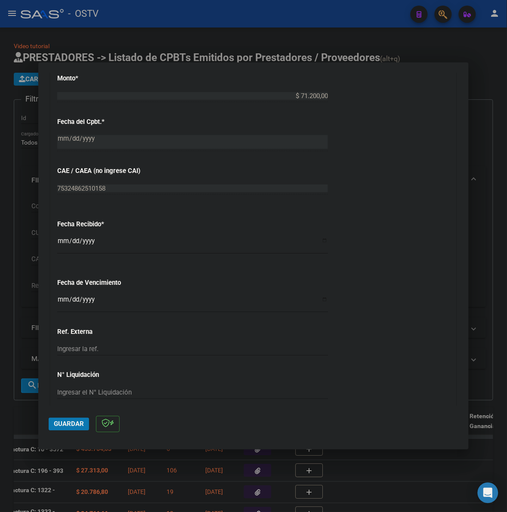
click at [60, 304] on input "Ingresar la fecha" at bounding box center [192, 303] width 271 height 14
type input "[DATE]"
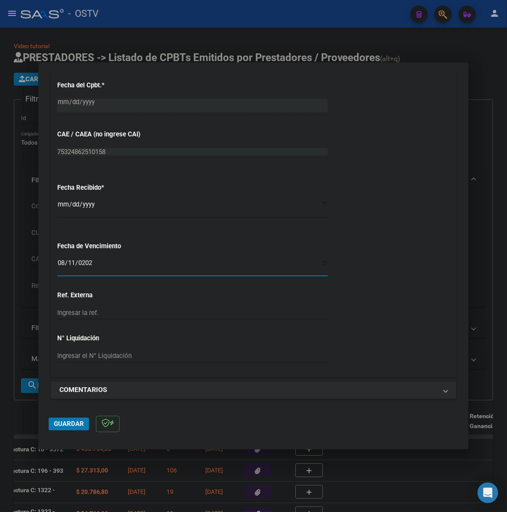
scroll to position [414, 0]
click at [72, 420] on button "Guardar" at bounding box center [69, 424] width 40 height 13
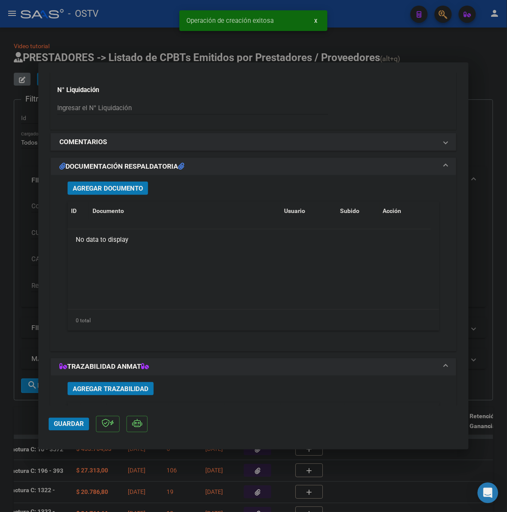
scroll to position [735, 0]
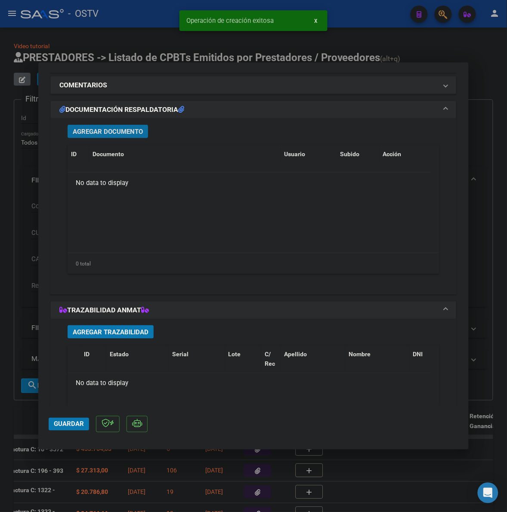
click at [130, 134] on span "Agregar Documento" at bounding box center [108, 132] width 70 height 8
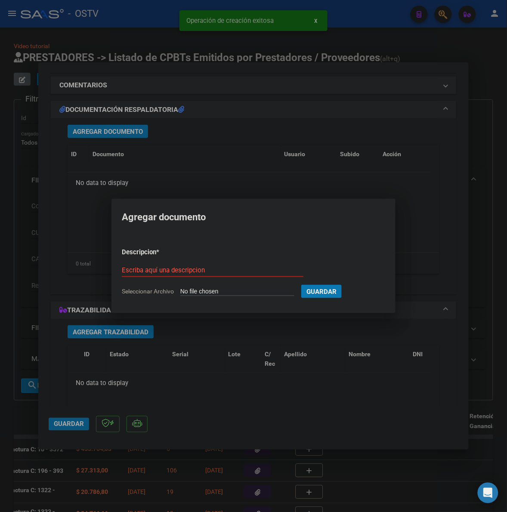
type input "C:\fakepath\FACTURA - 30 1754 - ESTADO PROVINCIA DE [GEOGRAPHIC_DATA]pdf"
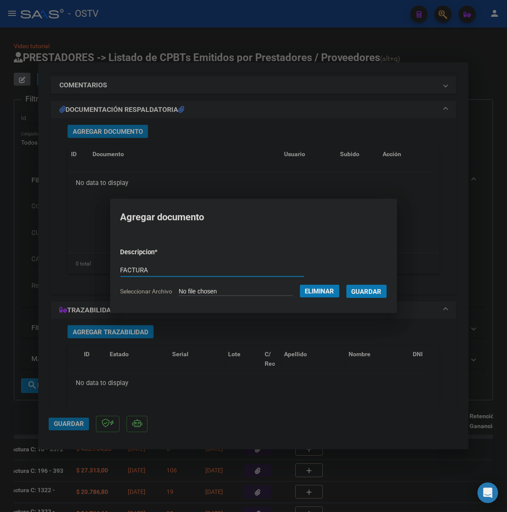
type input "FACTURA"
click at [347, 285] on button "Guardar" at bounding box center [367, 291] width 40 height 13
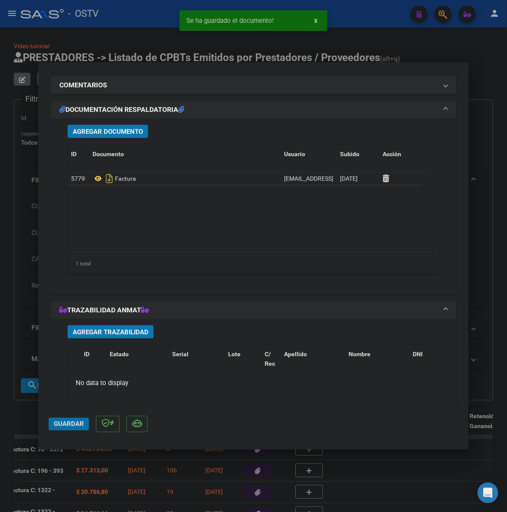
click at [73, 422] on span "Guardar" at bounding box center [69, 425] width 30 height 8
drag, startPoint x: 471, startPoint y: 60, endPoint x: 472, endPoint y: 55, distance: 5.7
click at [471, 59] on div at bounding box center [253, 256] width 507 height 512
type input "$ 0,00"
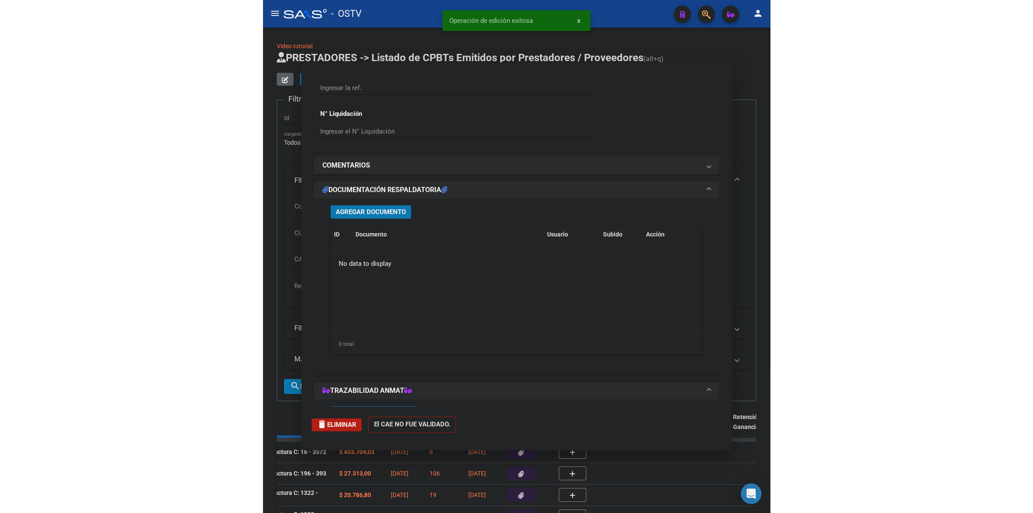
scroll to position [709, 0]
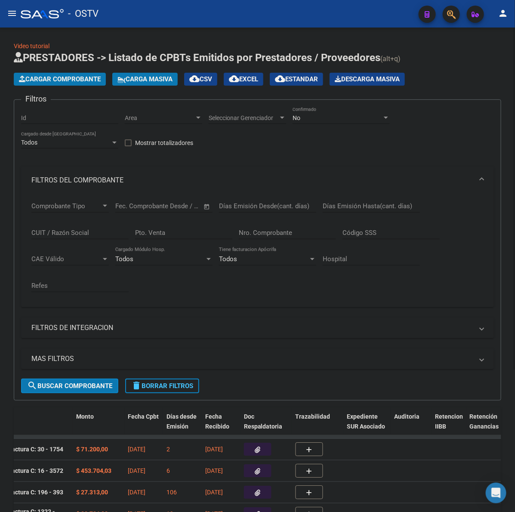
drag, startPoint x: 453, startPoint y: 79, endPoint x: 254, endPoint y: 158, distance: 213.5
click at [453, 79] on div "Cargar Comprobante Carga Masiva cloud_download CSV cloud_download EXCEL cloud_d…" at bounding box center [258, 79] width 488 height 13
click at [112, 171] on mat-expansion-panel-header "FILTROS DEL COMPROBANTE" at bounding box center [257, 181] width 473 height 28
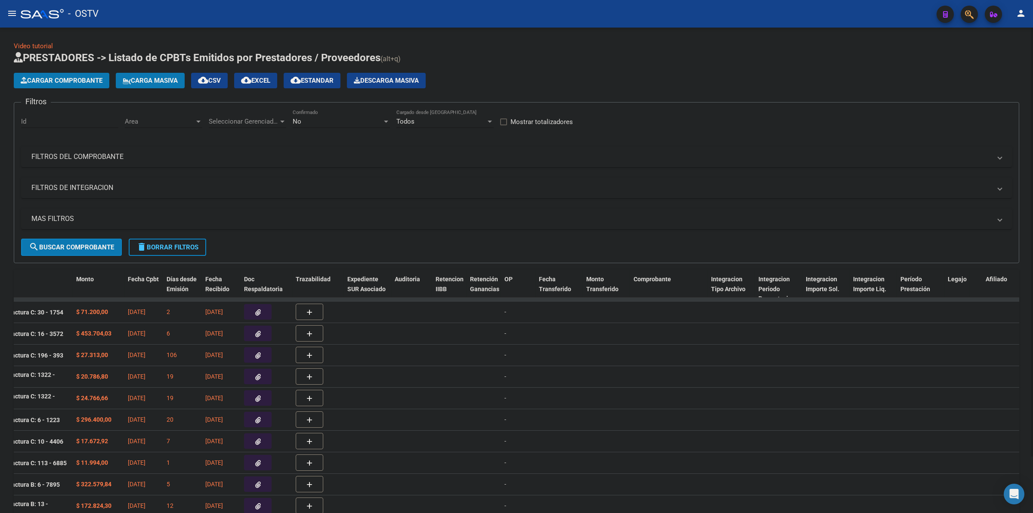
click at [100, 212] on mat-expansion-panel-header "MAS FILTROS" at bounding box center [516, 218] width 991 height 21
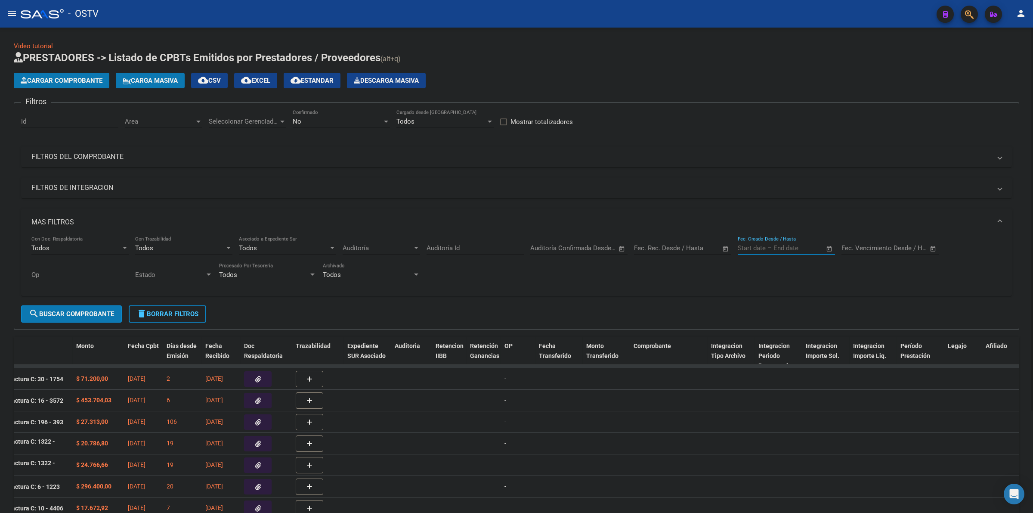
click at [810, 246] on input "text" at bounding box center [795, 248] width 42 height 8
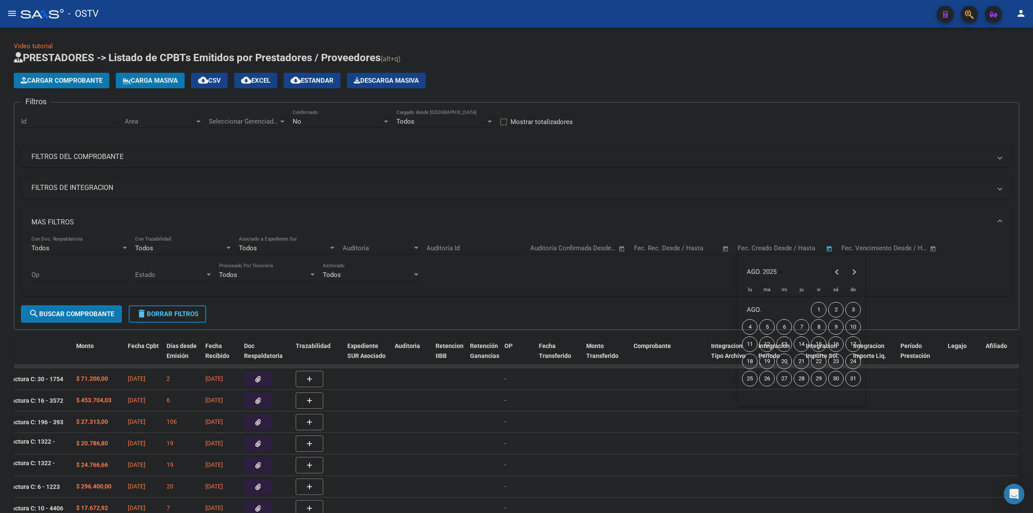
click at [769, 341] on span "12" at bounding box center [766, 343] width 15 height 15
type input "[DATE]"
click at [769, 341] on span "12" at bounding box center [766, 343] width 15 height 15
type input "[DATE]"
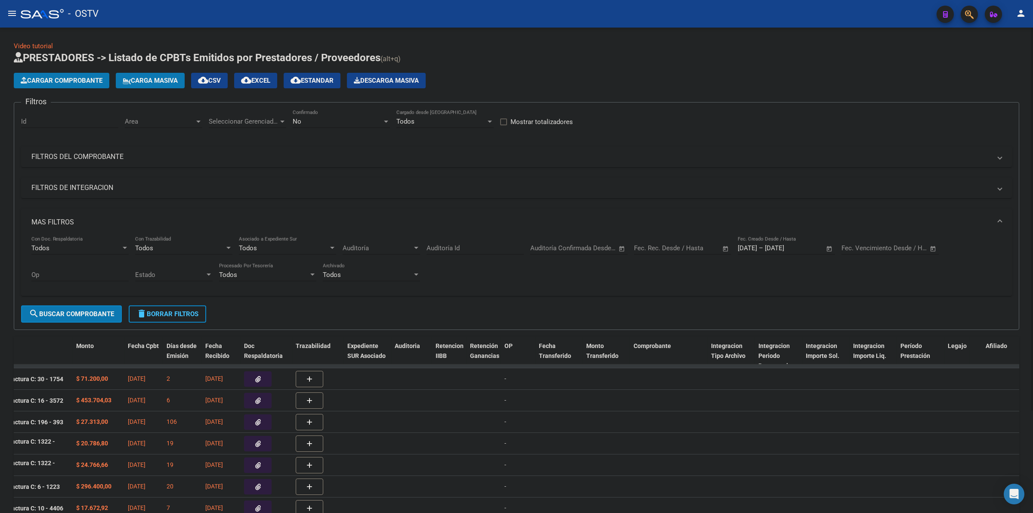
click at [100, 154] on mat-panel-title "FILTROS DEL COMPROBANTE" at bounding box center [511, 156] width 960 height 9
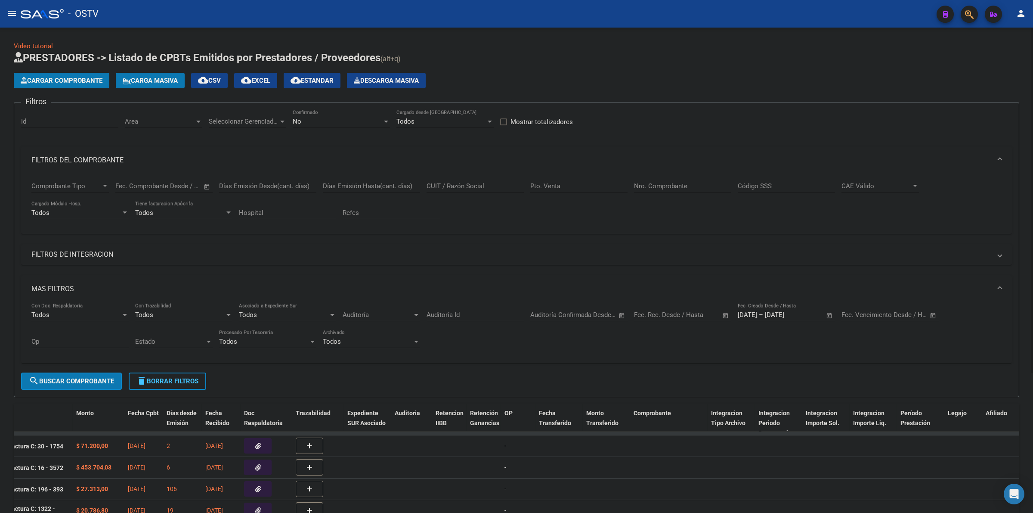
click at [335, 119] on div "No" at bounding box center [338, 122] width 90 height 8
click at [307, 77] on span "Todos" at bounding box center [341, 81] width 97 height 19
click at [257, 121] on span "Seleccionar Gerenciador" at bounding box center [244, 122] width 70 height 8
click at [244, 177] on span "A01 - OSTV" at bounding box center [269, 178] width 121 height 19
click at [171, 121] on span "Area" at bounding box center [160, 122] width 70 height 8
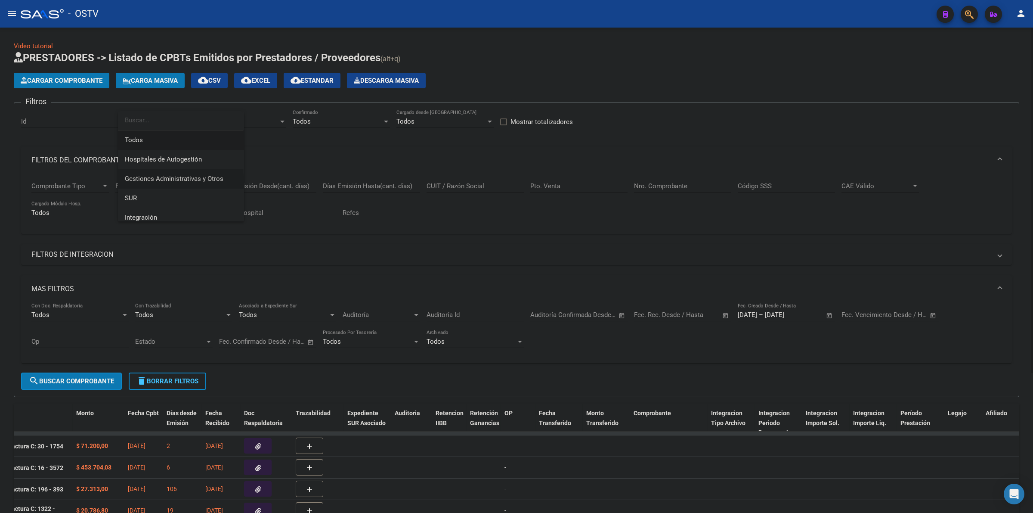
drag, startPoint x: 171, startPoint y: 183, endPoint x: 172, endPoint y: 179, distance: 4.4
click at [171, 181] on span "Gestiones Administrativas y Otros" at bounding box center [181, 178] width 112 height 19
click at [96, 377] on span "search Buscar Comprobante" at bounding box center [71, 381] width 85 height 8
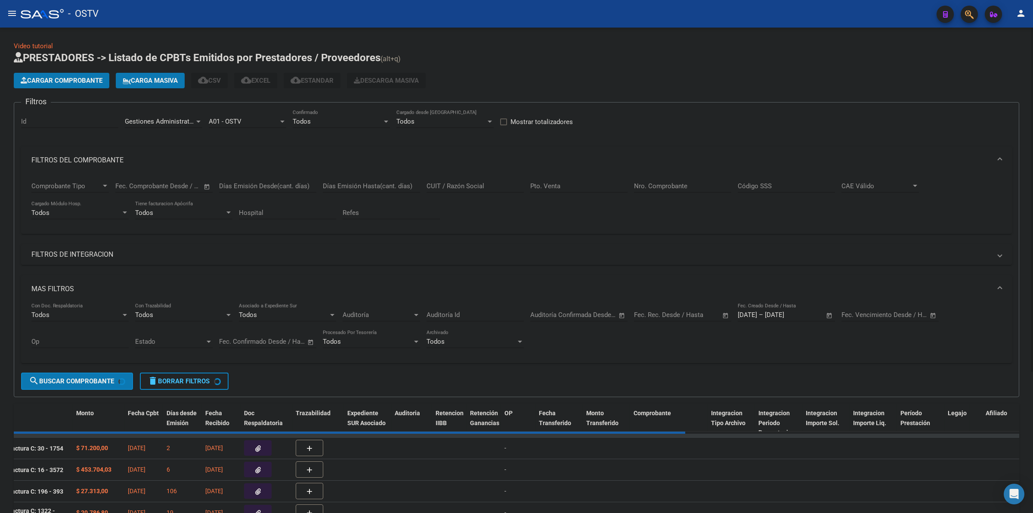
scroll to position [0, 0]
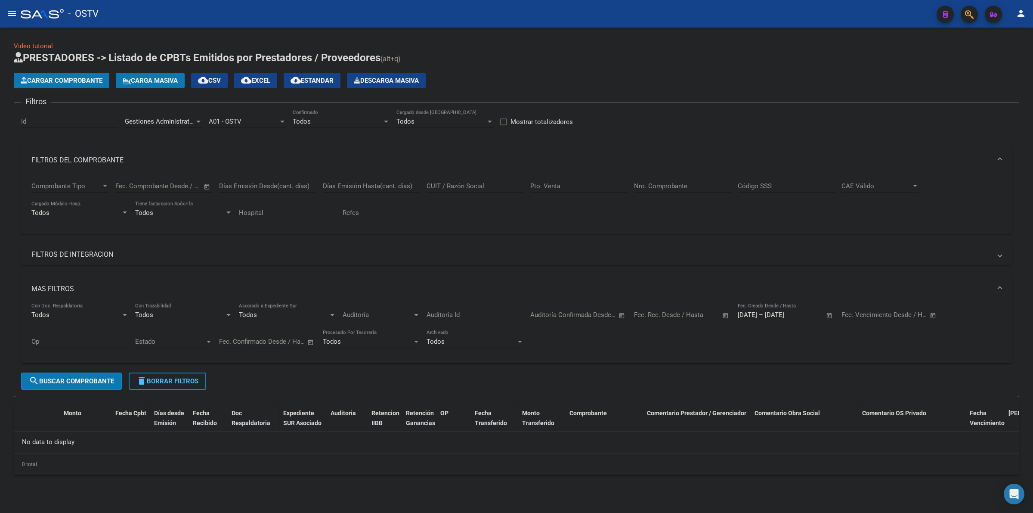
click at [153, 121] on span "Gestiones Administrativas y Otros" at bounding box center [174, 122] width 99 height 8
click at [155, 161] on span "Prestaciones Propias" at bounding box center [156, 161] width 62 height 8
click at [94, 375] on button "search Buscar Comprobante" at bounding box center [71, 380] width 101 height 17
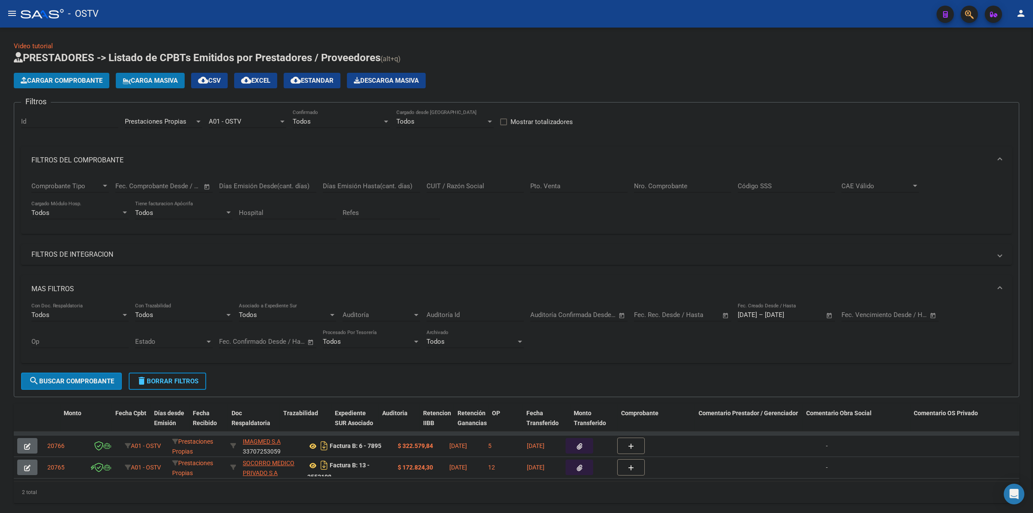
click at [161, 121] on span "Prestaciones Propias" at bounding box center [156, 122] width 62 height 8
click at [143, 155] on span "Capita" at bounding box center [134, 159] width 19 height 8
click at [93, 379] on span "search Buscar Comprobante" at bounding box center [71, 381] width 85 height 8
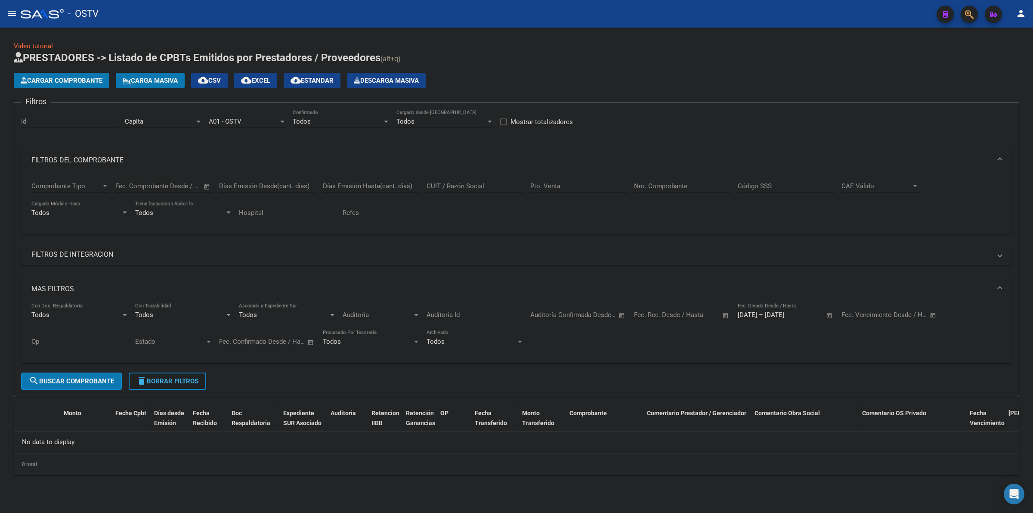
click at [198, 379] on span "delete Borrar Filtros" at bounding box center [167, 381] width 62 height 8
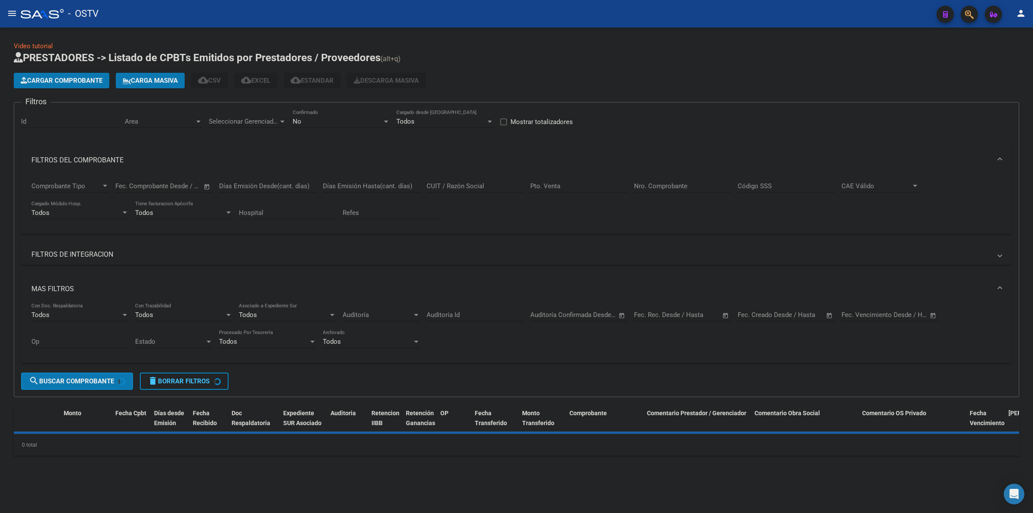
click at [272, 118] on span "Seleccionar Gerenciador" at bounding box center [244, 122] width 70 height 8
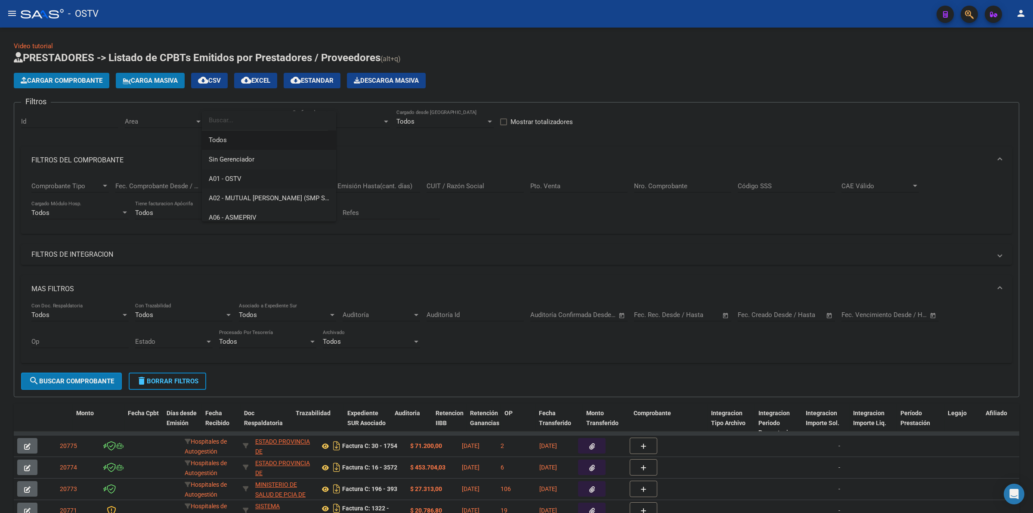
click at [231, 173] on span "A01 - OSTV" at bounding box center [269, 178] width 121 height 19
click at [183, 122] on span "Area" at bounding box center [160, 122] width 70 height 8
click at [517, 72] on div at bounding box center [516, 256] width 1033 height 513
click at [183, 378] on span "delete Borrar Filtros" at bounding box center [167, 381] width 62 height 8
click at [70, 285] on mat-panel-title "MAS FILTROS" at bounding box center [511, 288] width 960 height 9
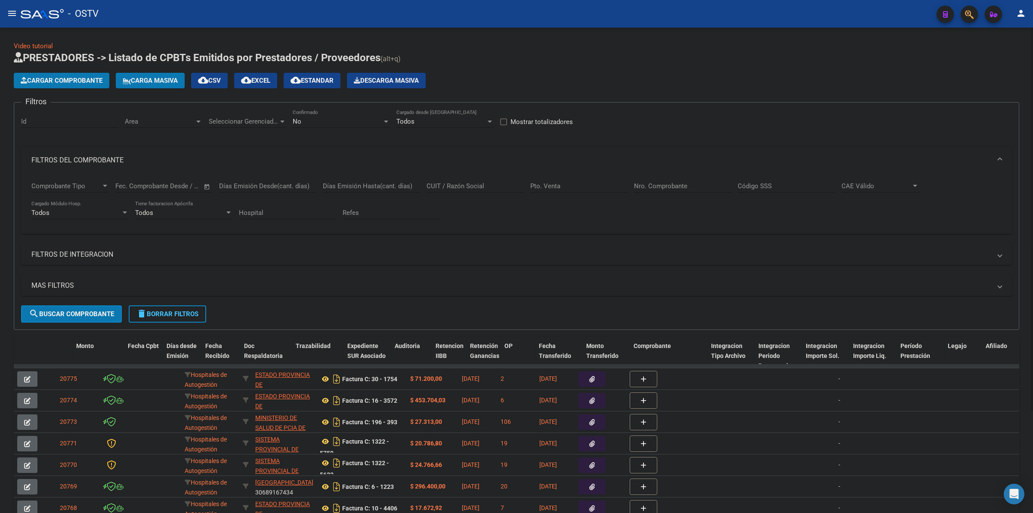
click at [636, 50] on div "Video tutorial PRESTADORES -> Listado de CPBTs Emitidos por Prestadores / Prove…" at bounding box center [517, 324] width 1006 height 567
click at [154, 310] on span "delete Borrar Filtros" at bounding box center [167, 314] width 62 height 8
click at [306, 119] on div "No" at bounding box center [338, 122] width 90 height 8
click at [313, 80] on span "Todos" at bounding box center [341, 81] width 97 height 19
click at [123, 164] on mat-expansion-panel-header "FILTROS DEL COMPROBANTE" at bounding box center [516, 160] width 991 height 28
